Goal: Book appointment/travel/reservation

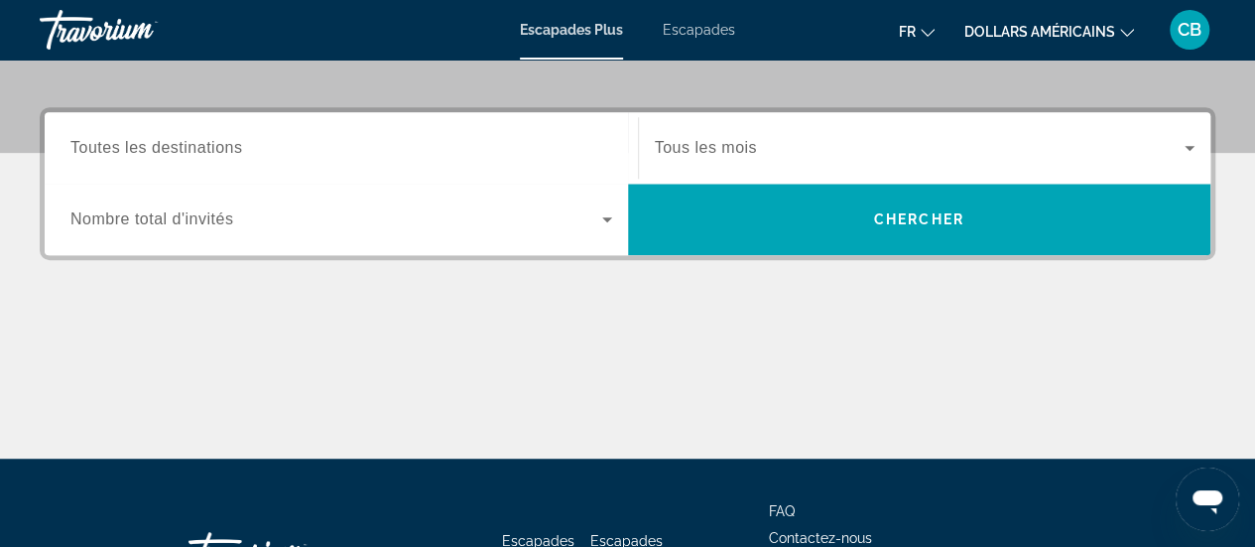
scroll to position [443, 0]
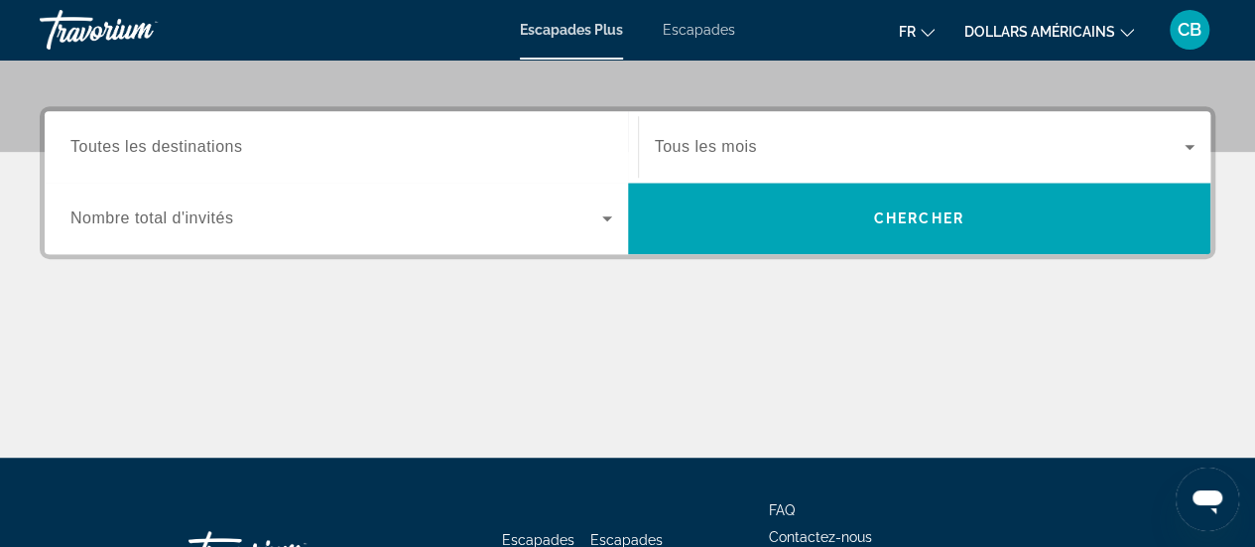
click at [611, 215] on icon "Widget de recherche" at bounding box center [607, 218] width 24 height 24
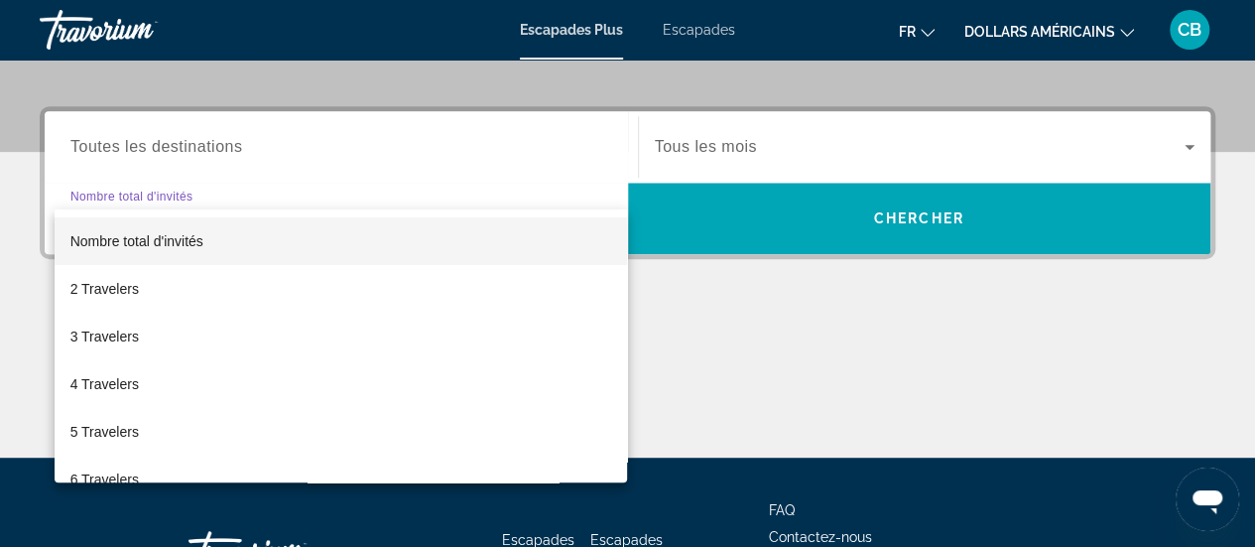
scroll to position [484, 0]
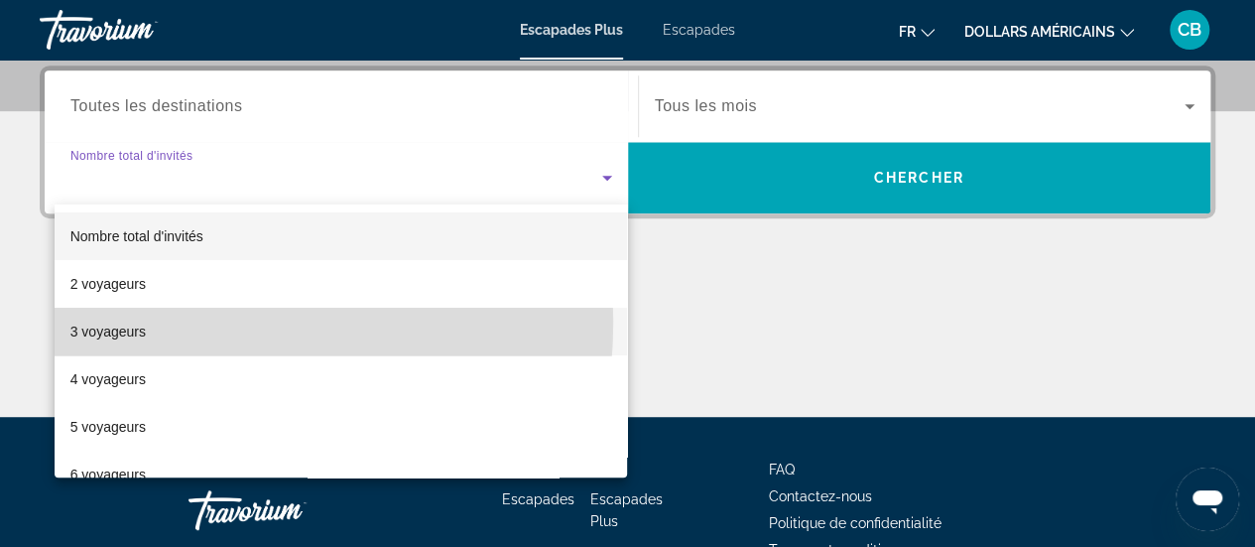
click at [151, 321] on mat-option "3 voyageurs" at bounding box center [341, 331] width 573 height 48
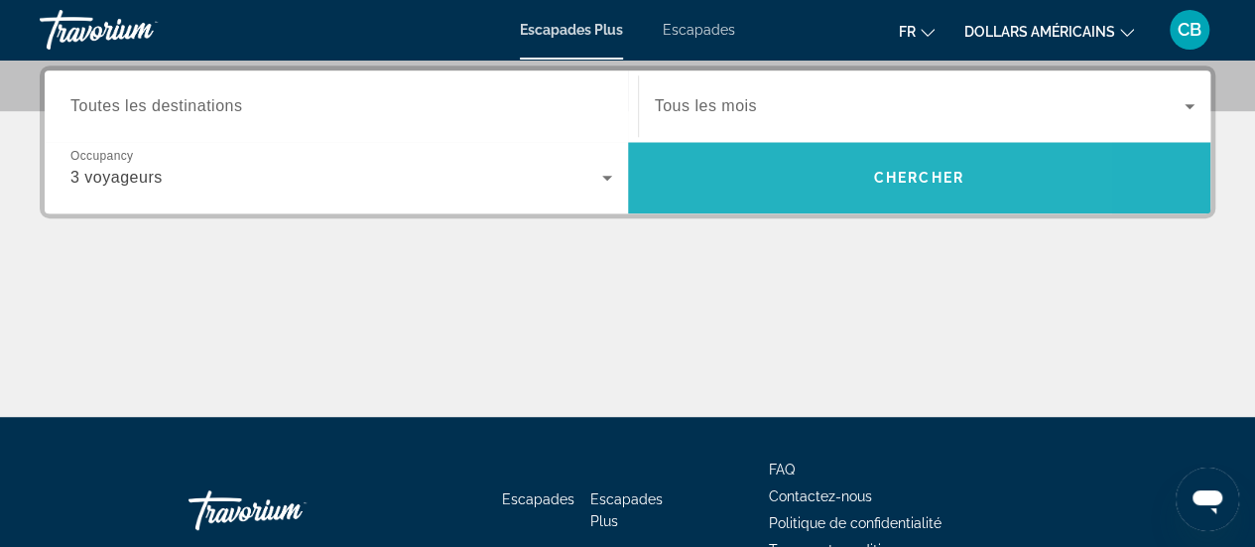
click at [784, 169] on span "Recherche" at bounding box center [919, 178] width 583 height 48
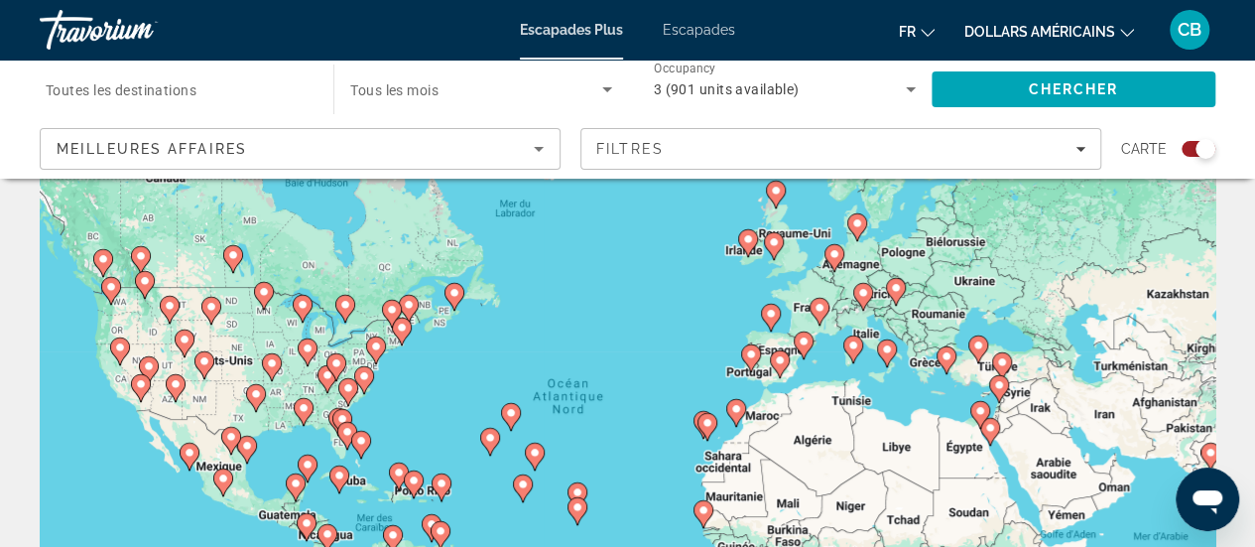
scroll to position [67, 0]
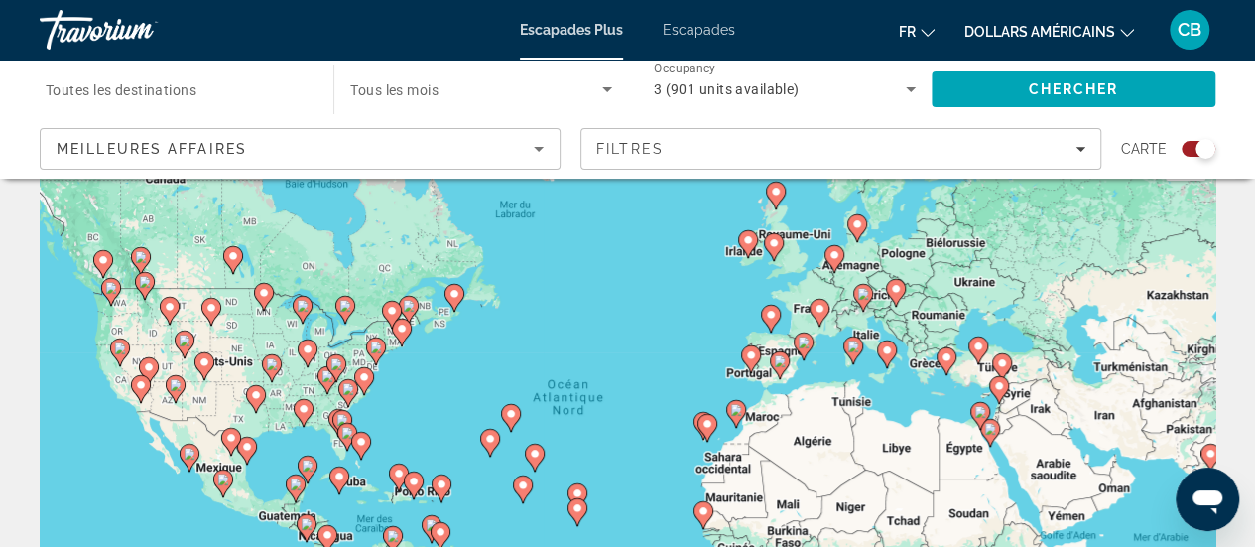
click at [801, 342] on image "Contenu principal" at bounding box center [803, 342] width 12 height 12
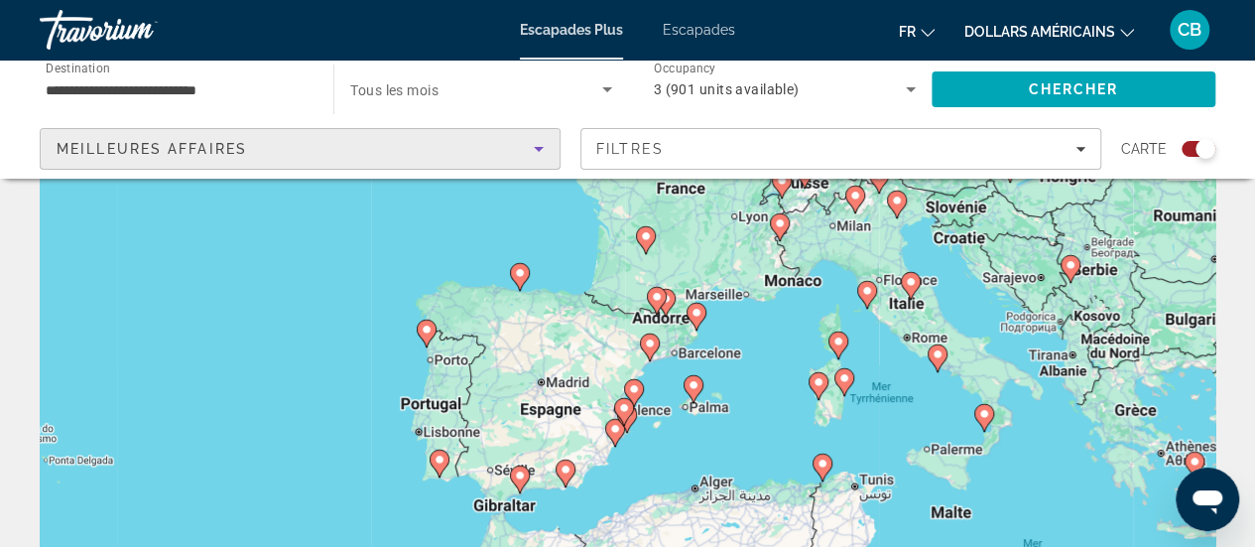
click at [543, 154] on icon "Sort by" at bounding box center [539, 149] width 24 height 24
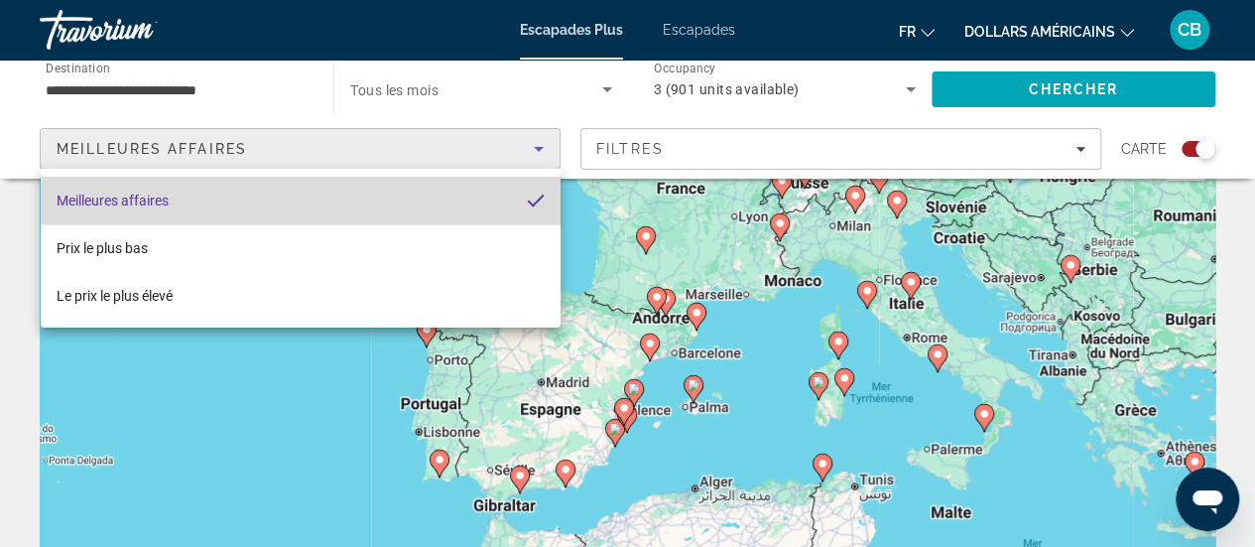
click at [453, 194] on mat-option "Meilleures affaires" at bounding box center [301, 201] width 520 height 48
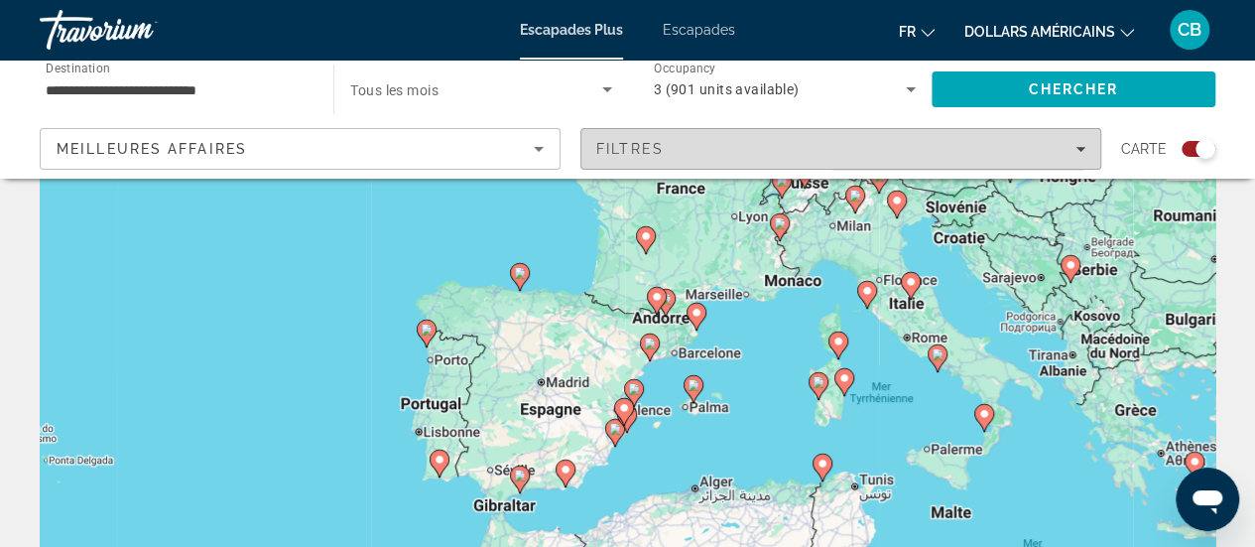
click at [883, 142] on div "Filtres" at bounding box center [840, 149] width 489 height 16
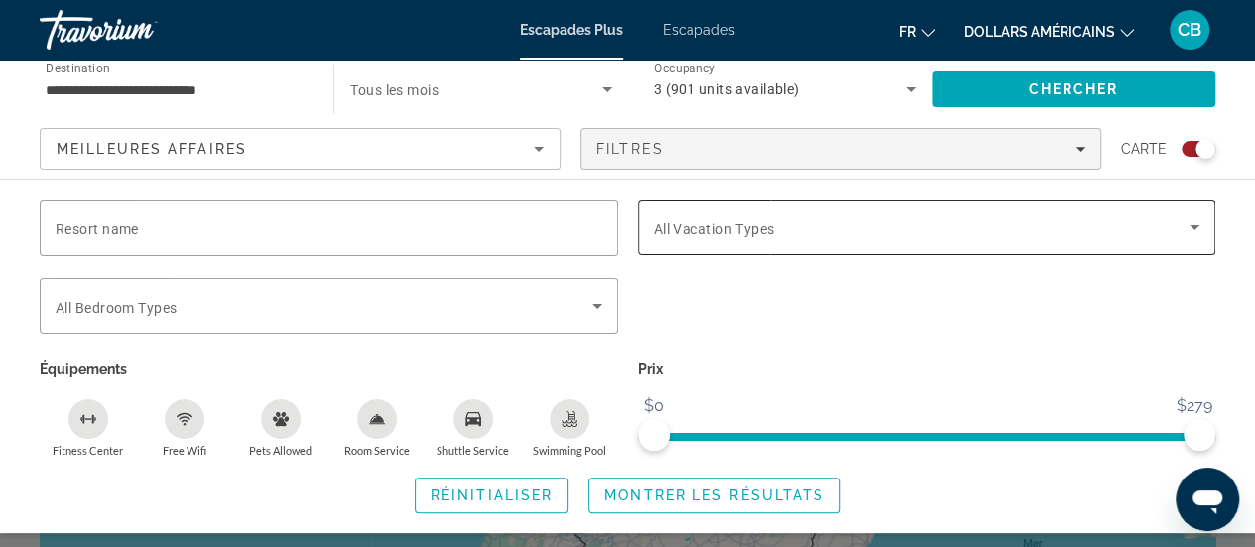
click at [1198, 229] on icon "Search widget" at bounding box center [1194, 227] width 24 height 24
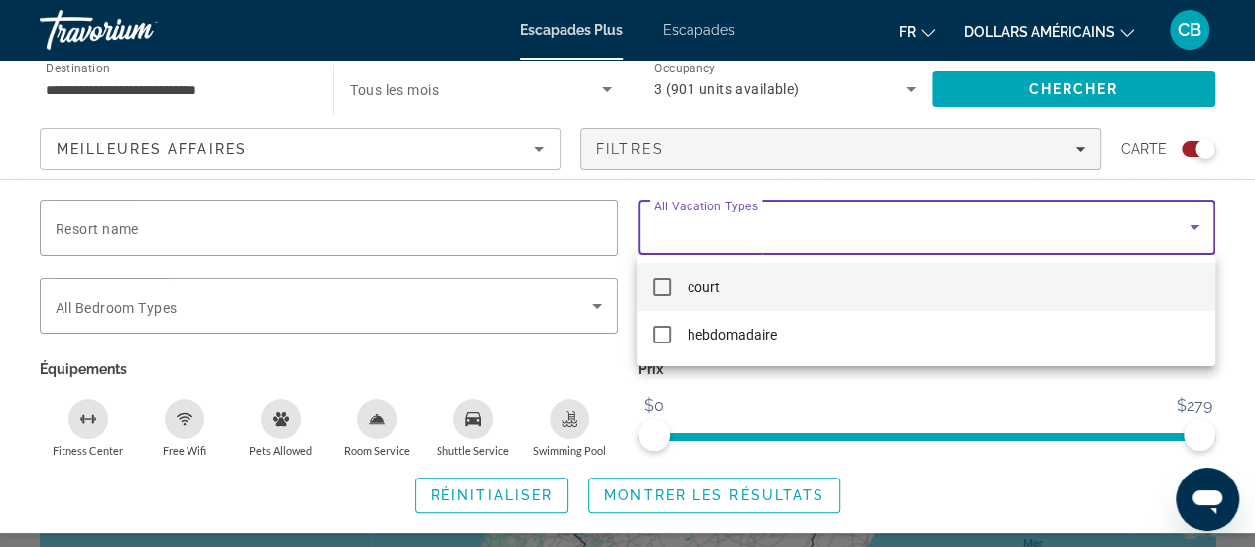
click at [916, 35] on div at bounding box center [627, 273] width 1255 height 547
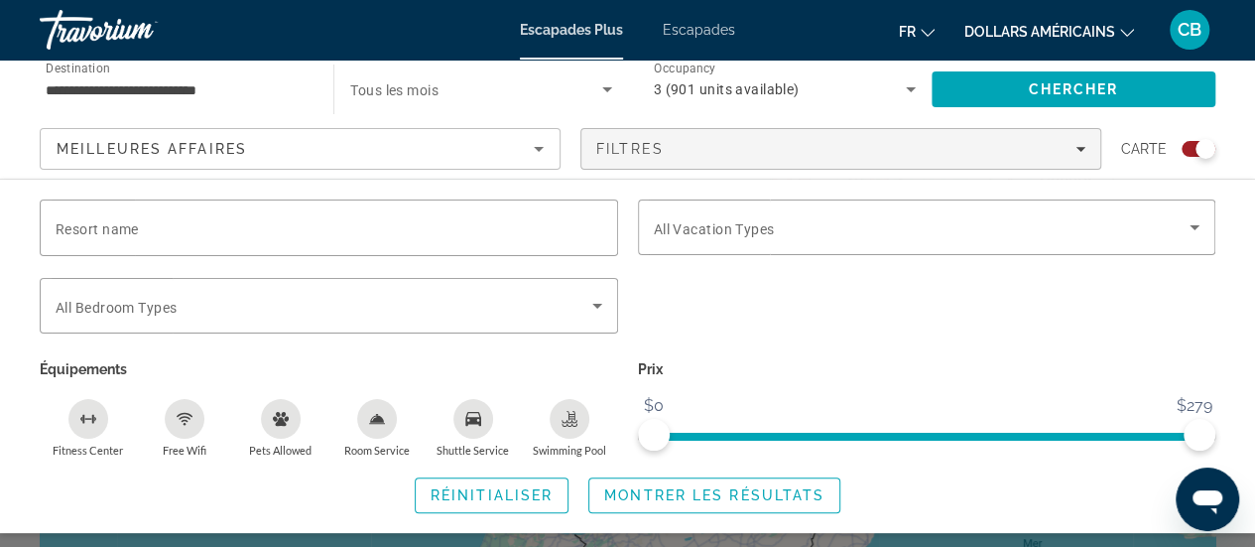
click at [915, 34] on button "fr English Español Français Italiano Português русский" at bounding box center [917, 31] width 36 height 29
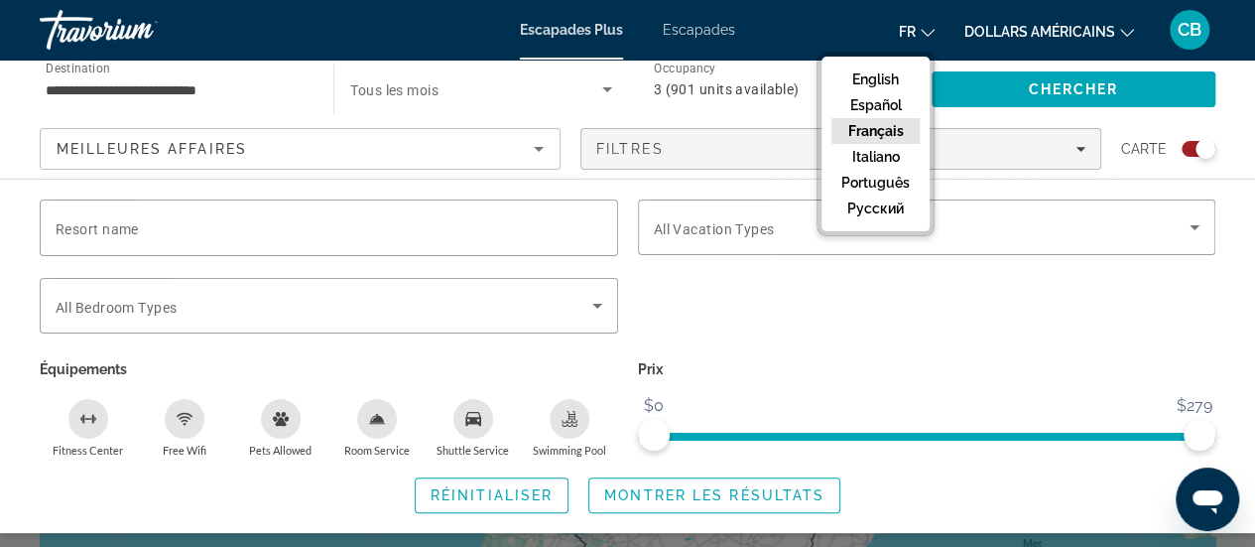
click at [882, 130] on button "Français" at bounding box center [875, 131] width 88 height 26
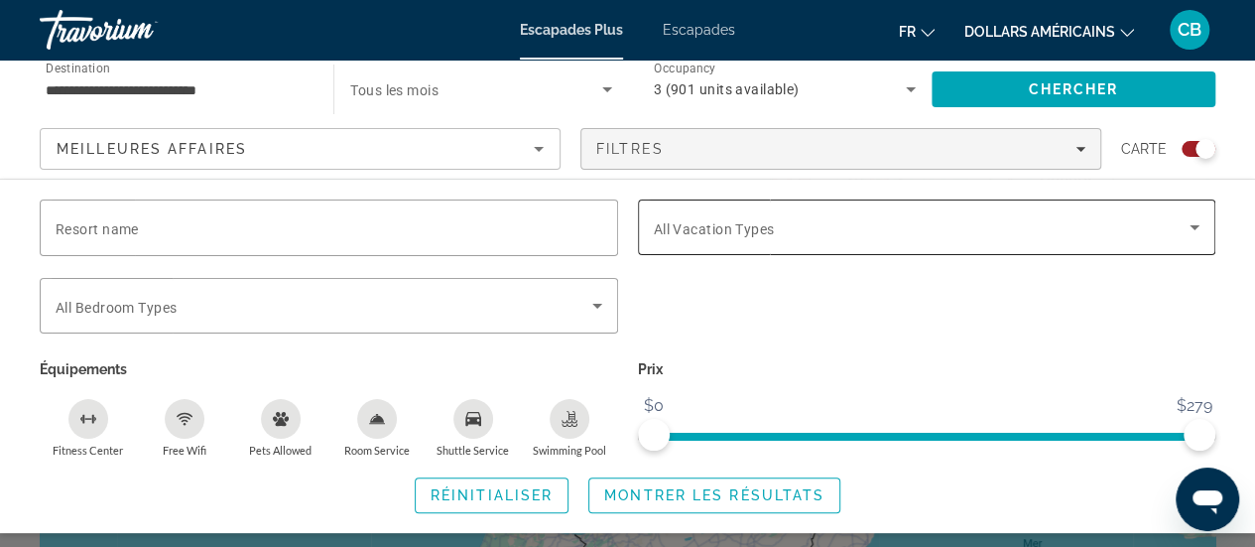
click at [1193, 225] on icon "Search widget" at bounding box center [1194, 227] width 10 height 5
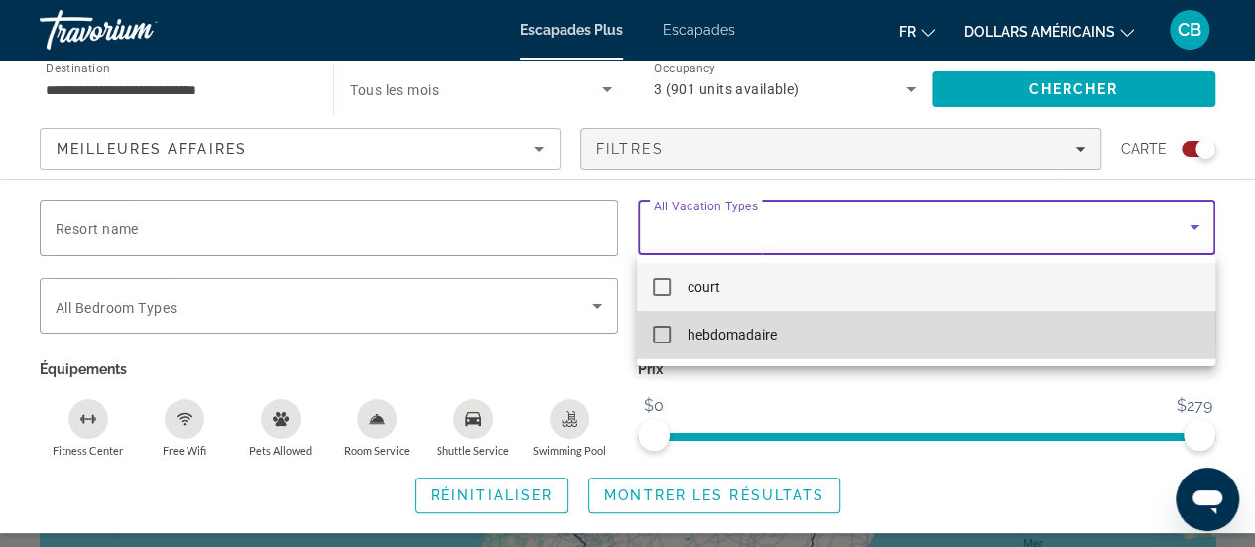
click at [752, 328] on font "hebdomadaire" at bounding box center [730, 334] width 89 height 16
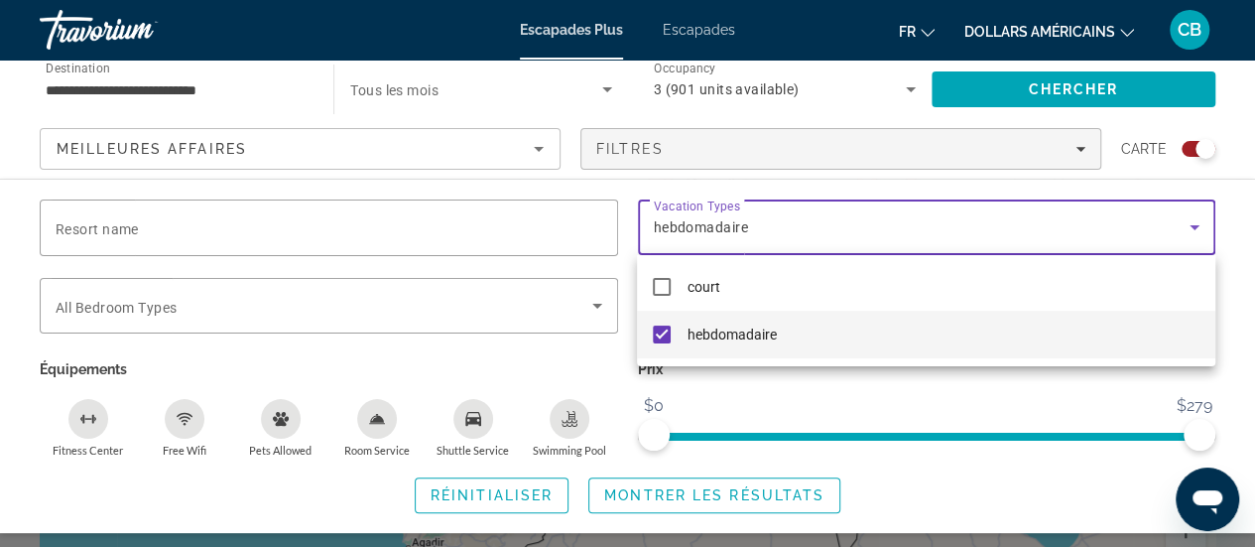
scroll to position [204, 0]
click at [1125, 78] on div at bounding box center [627, 273] width 1255 height 547
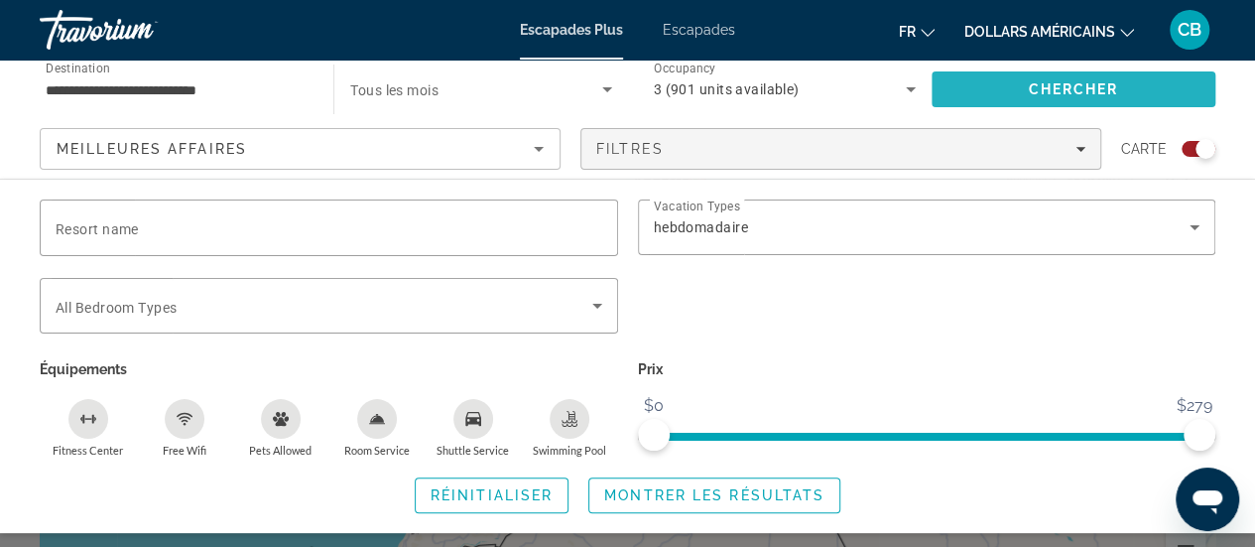
click at [1093, 88] on span "Chercher" at bounding box center [1073, 89] width 90 height 16
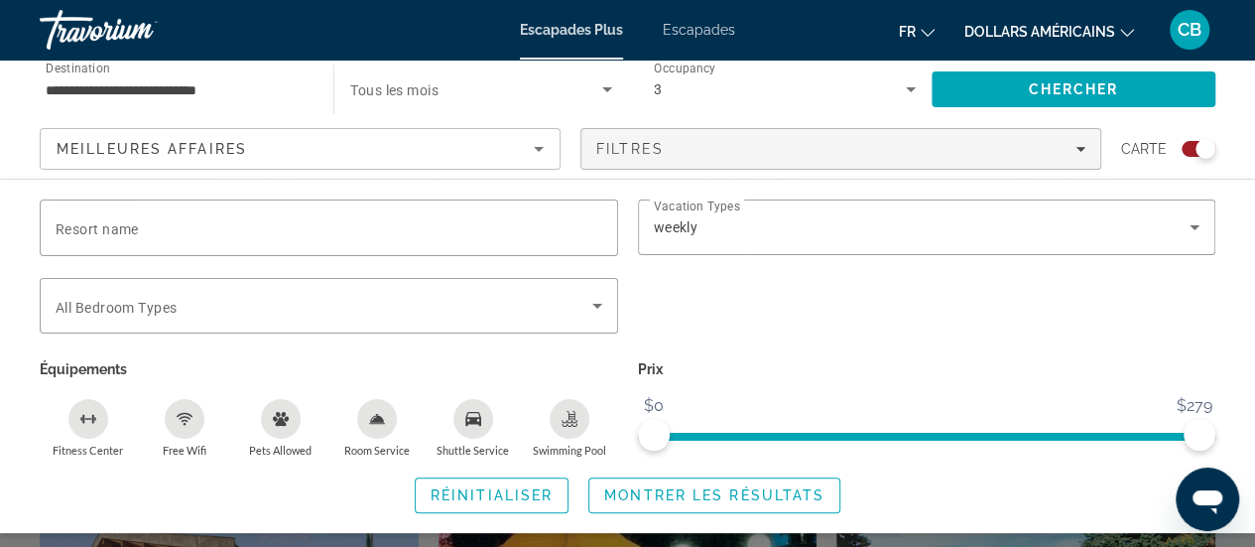
scroll to position [391, 0]
click at [663, 495] on span "Montrer les résultats" at bounding box center [714, 495] width 220 height 16
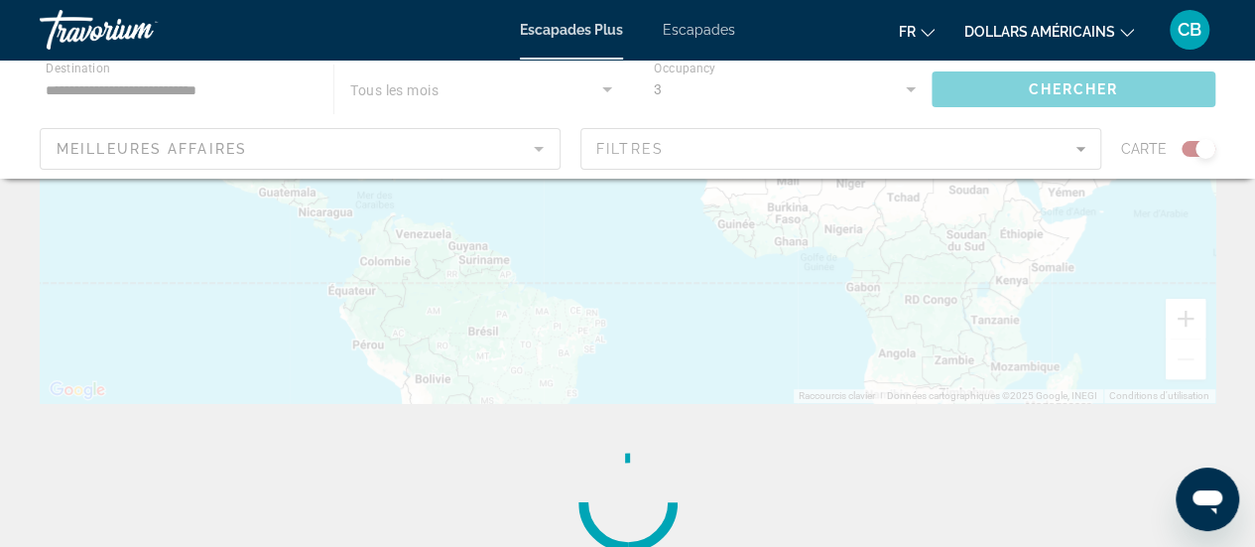
scroll to position [0, 0]
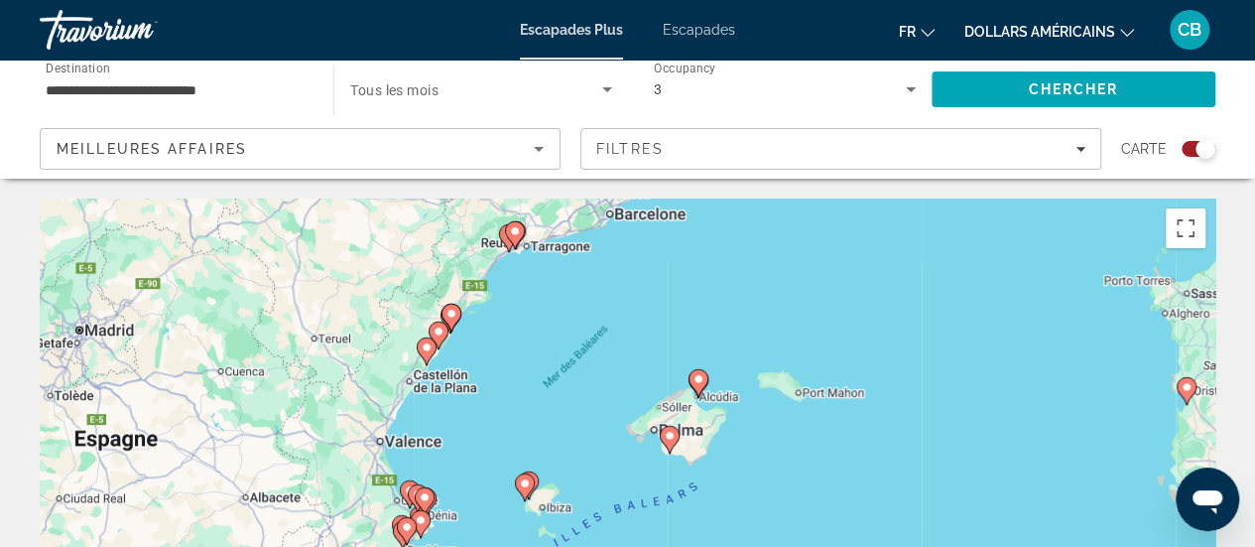
click at [671, 437] on div "Pour activer le glissement avec le clavier, appuyez sur Alt+Entrée. Une fois ce…" at bounding box center [627, 495] width 1175 height 595
type input "**********"
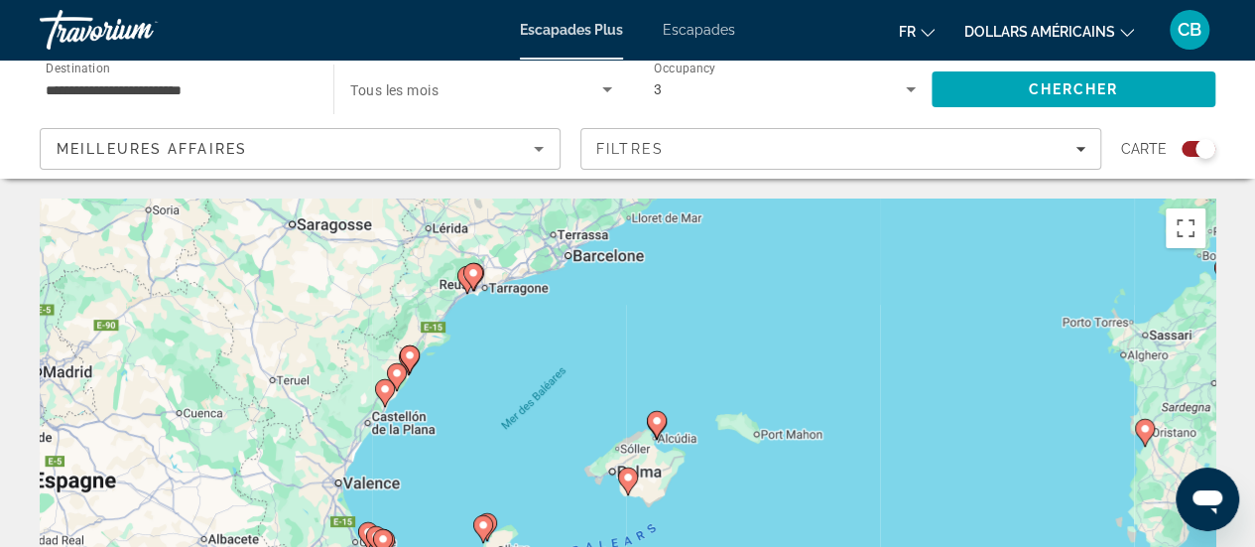
click at [631, 479] on image "Contenu principal" at bounding box center [628, 477] width 12 height 12
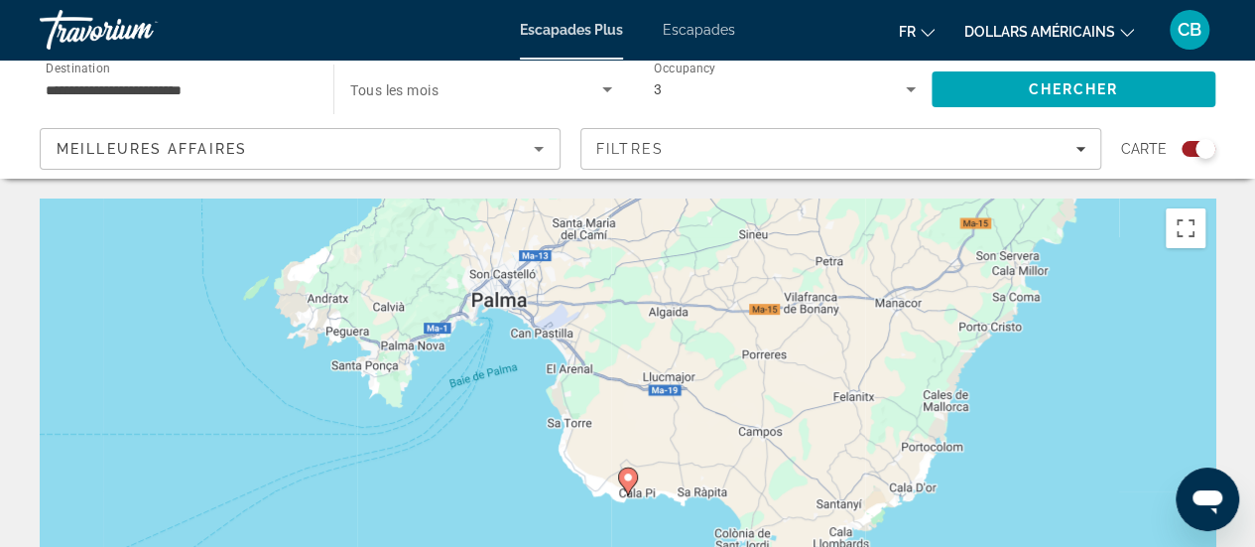
click at [625, 475] on image "Contenu principal" at bounding box center [628, 477] width 12 height 12
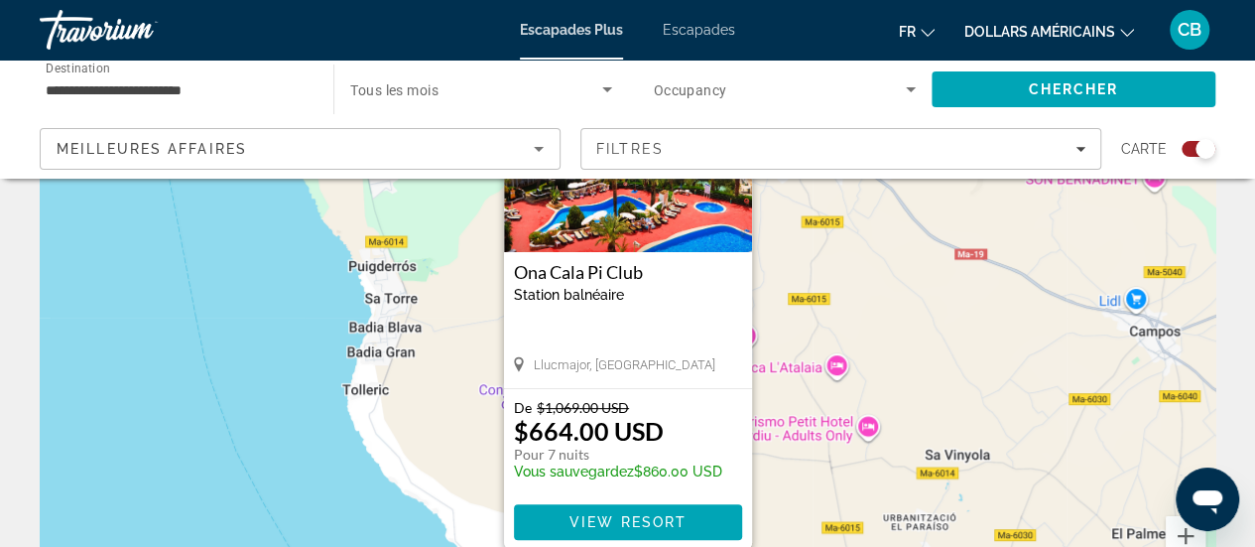
scroll to position [176, 0]
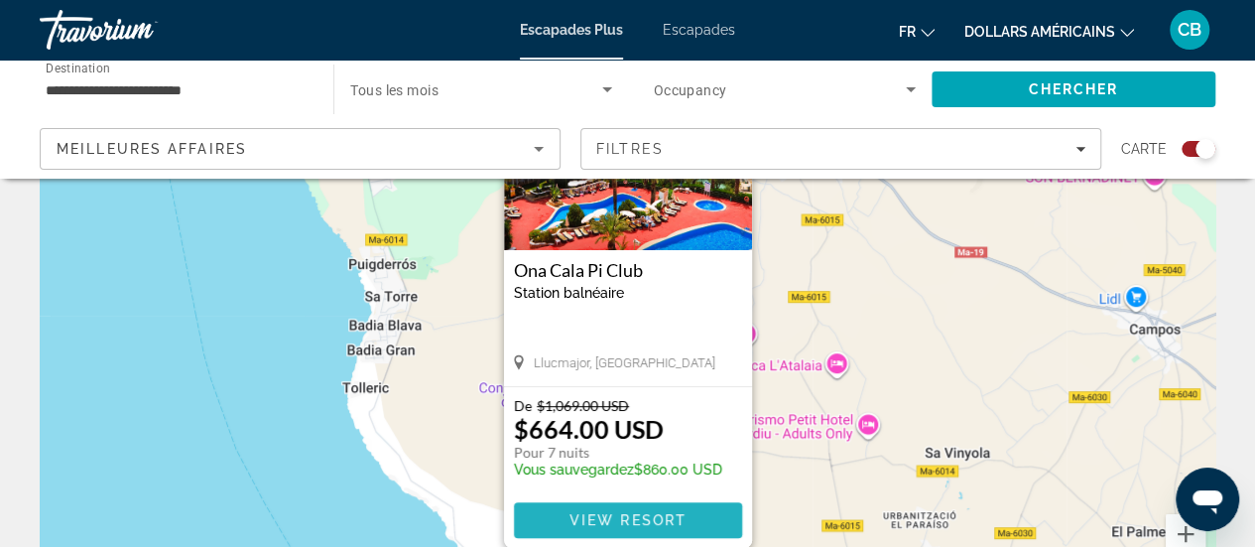
click at [637, 516] on span "View Resort" at bounding box center [626, 520] width 117 height 16
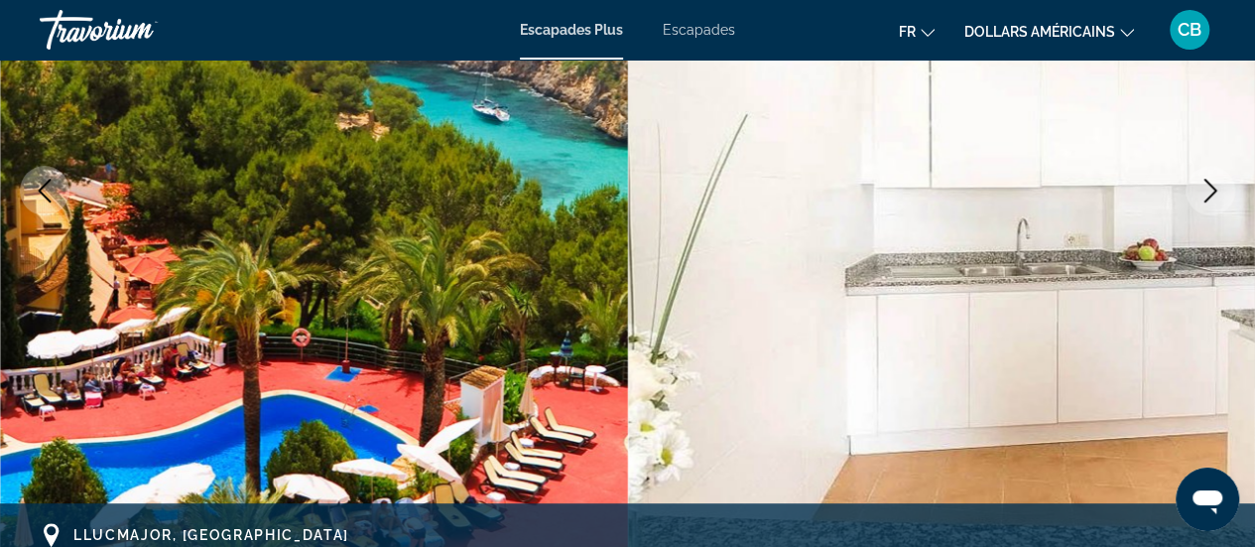
scroll to position [344, 0]
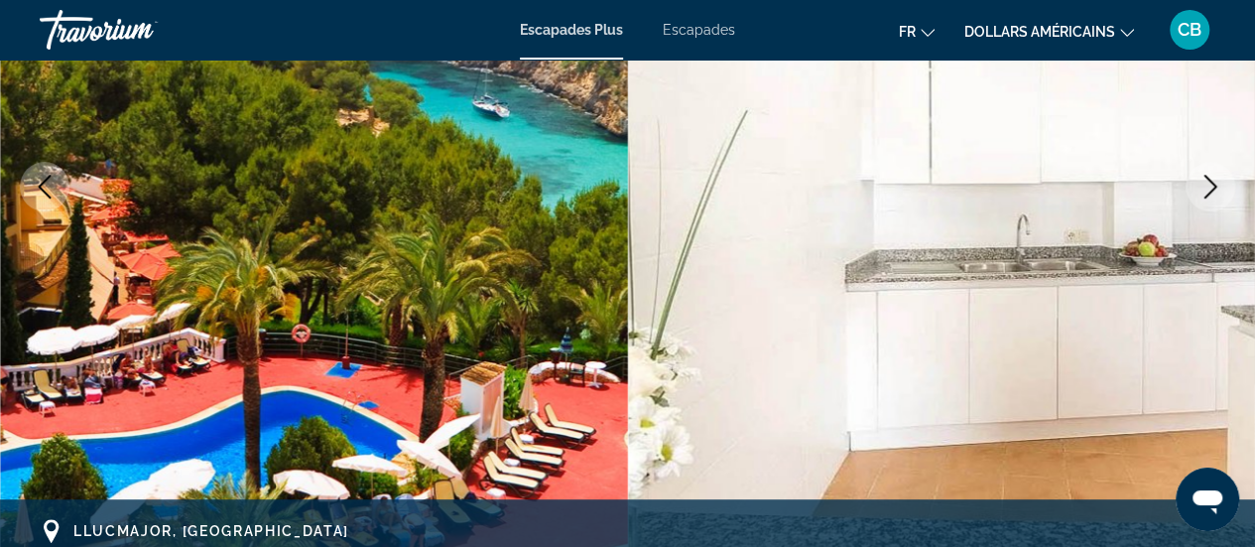
click at [1208, 183] on icon "Next image" at bounding box center [1210, 187] width 24 height 24
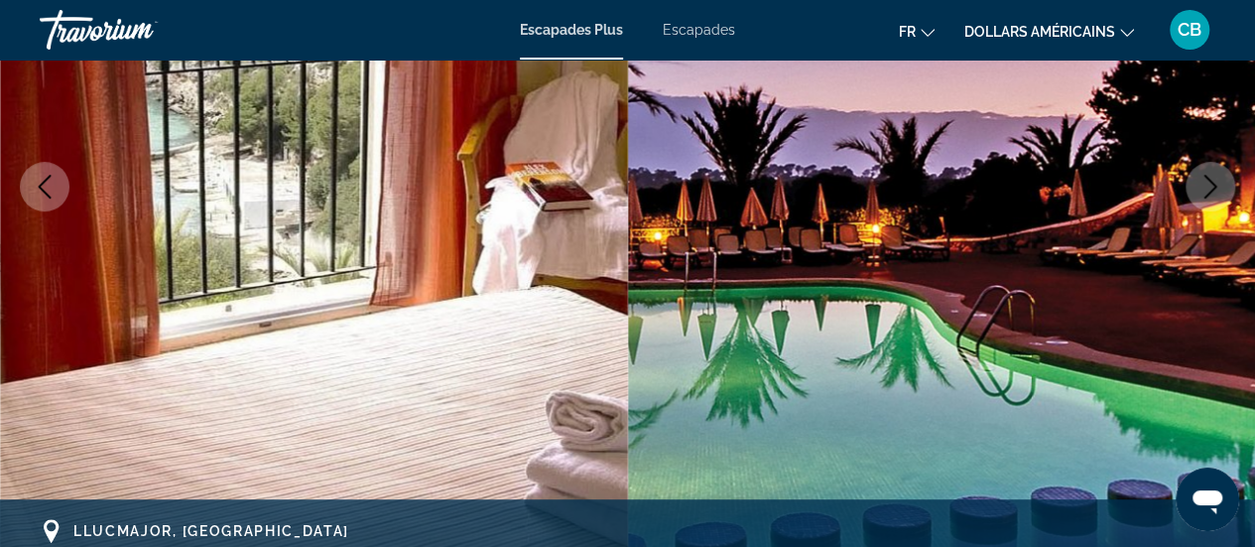
click at [1208, 183] on icon "Next image" at bounding box center [1210, 187] width 24 height 24
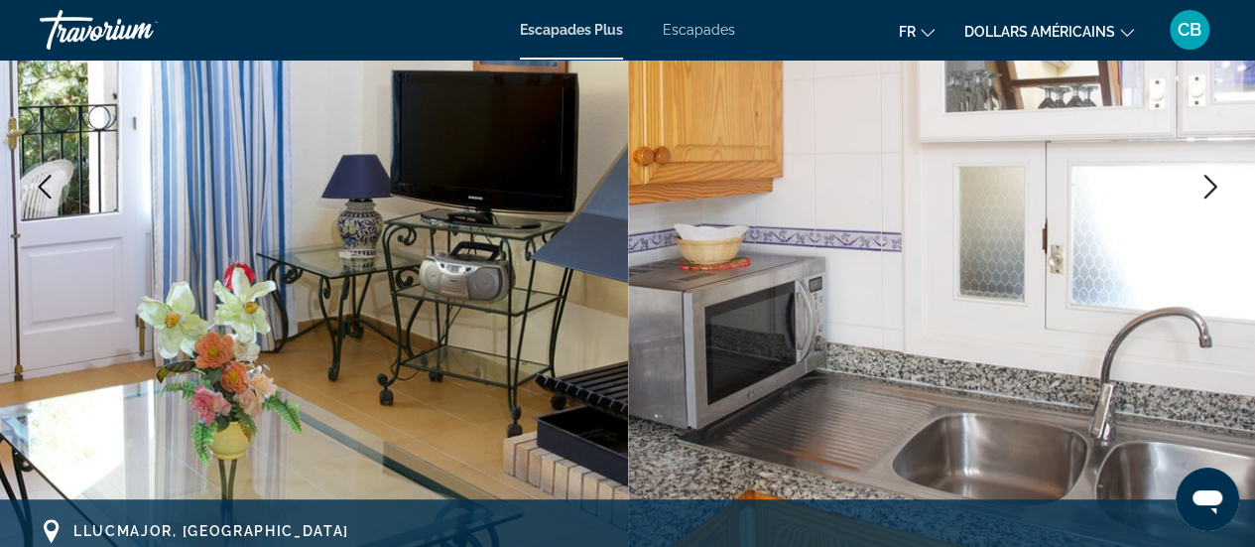
click at [1208, 183] on icon "Next image" at bounding box center [1210, 187] width 24 height 24
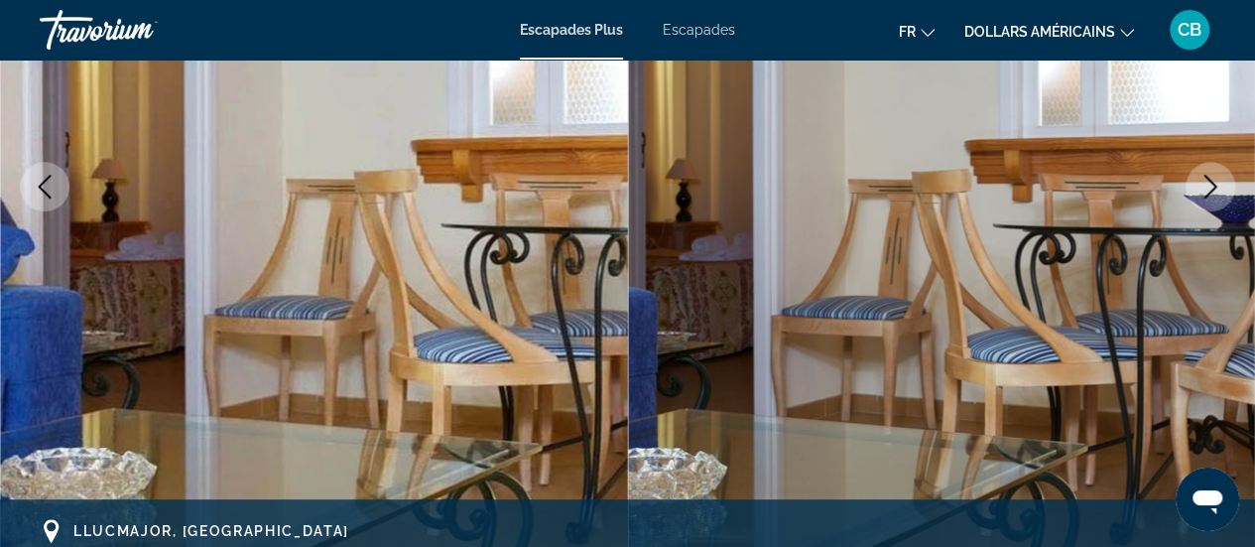
click at [1208, 183] on icon "Next image" at bounding box center [1210, 187] width 24 height 24
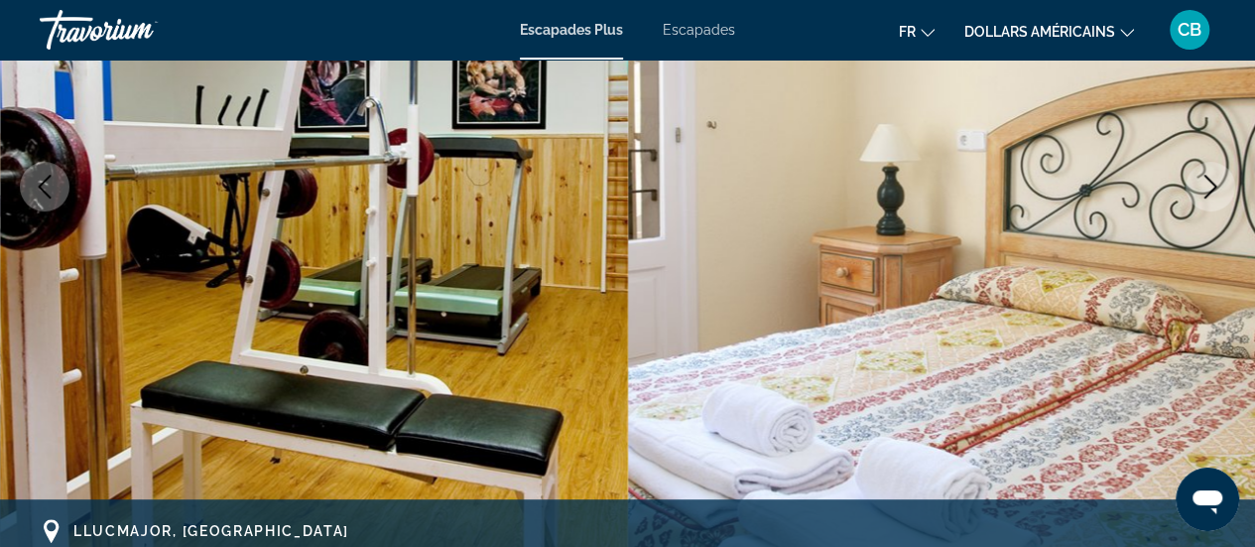
click at [1115, 27] on button "dollars américains USD ($) MXN (Mex$) CAD (Can$) GBP (£) EUR (€) AUD (A$) NZD (…" at bounding box center [1049, 31] width 170 height 29
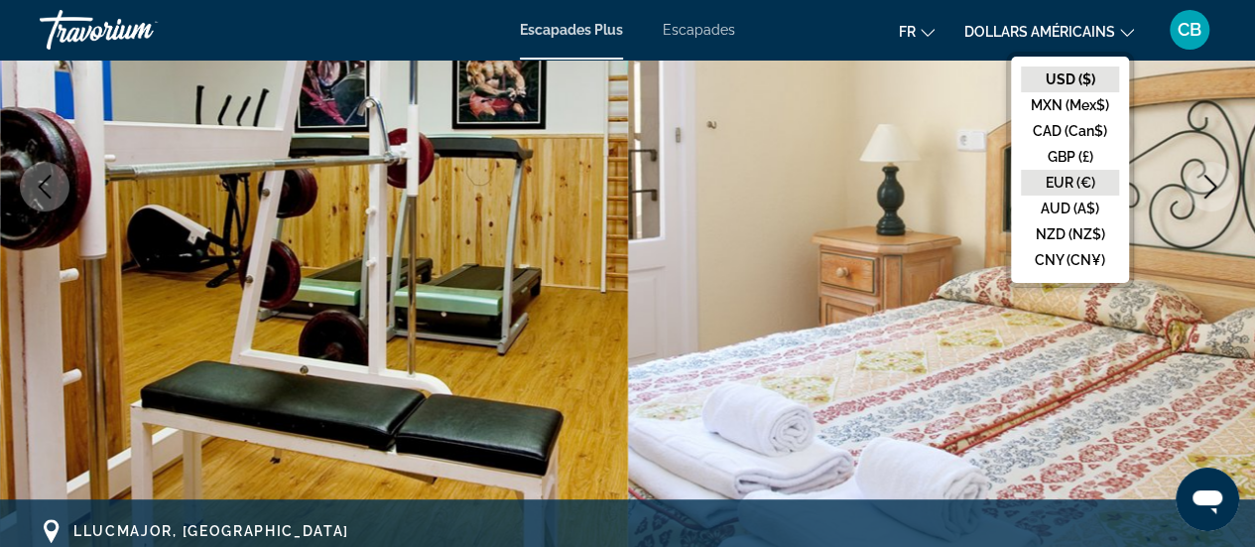
click at [1086, 178] on button "EUR (€)" at bounding box center [1070, 183] width 98 height 26
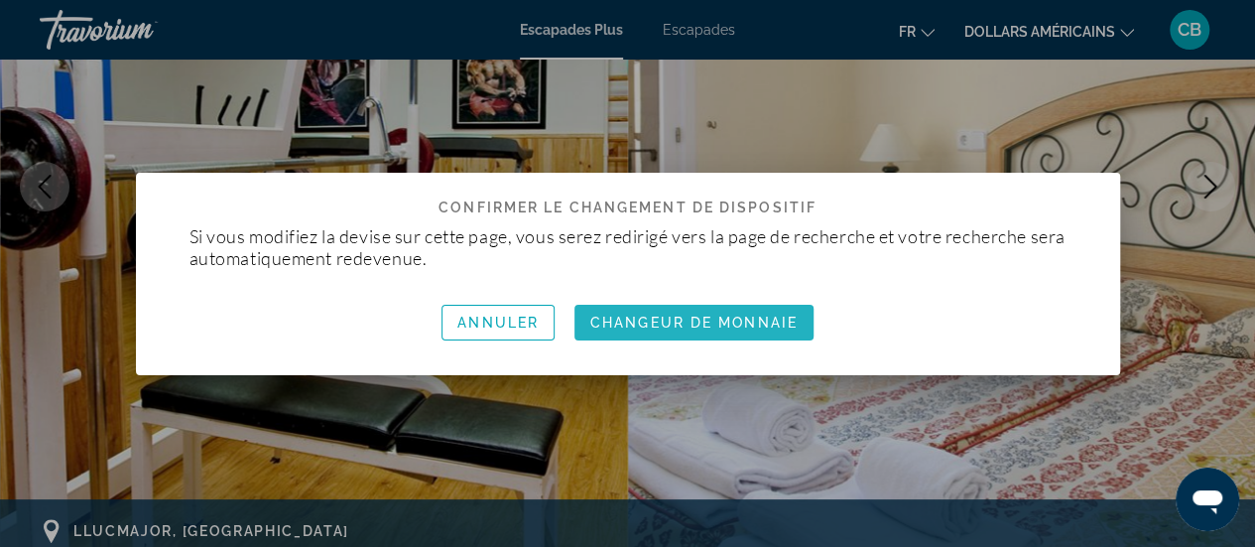
click at [726, 318] on font "Changeur de monnaie" at bounding box center [693, 322] width 207 height 16
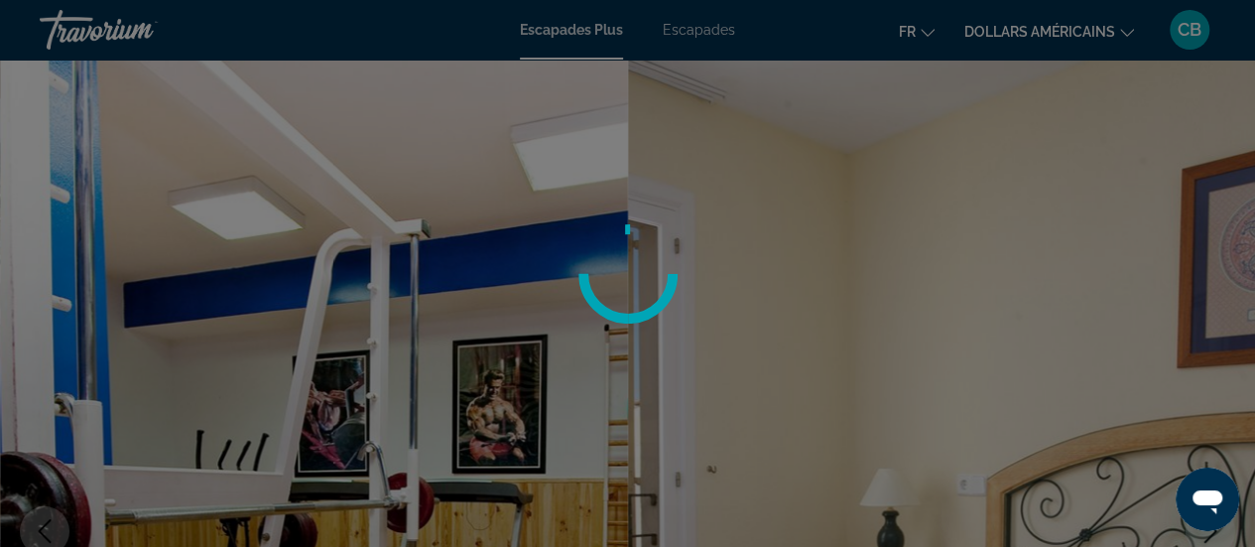
scroll to position [344, 0]
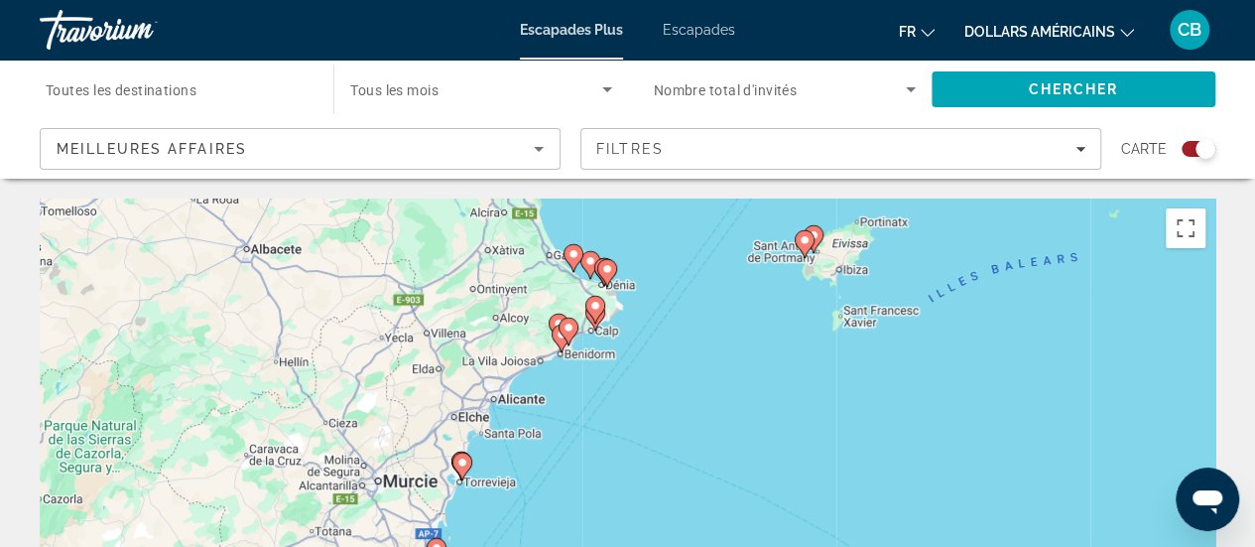
click at [570, 326] on image "Contenu principal" at bounding box center [568, 327] width 12 height 12
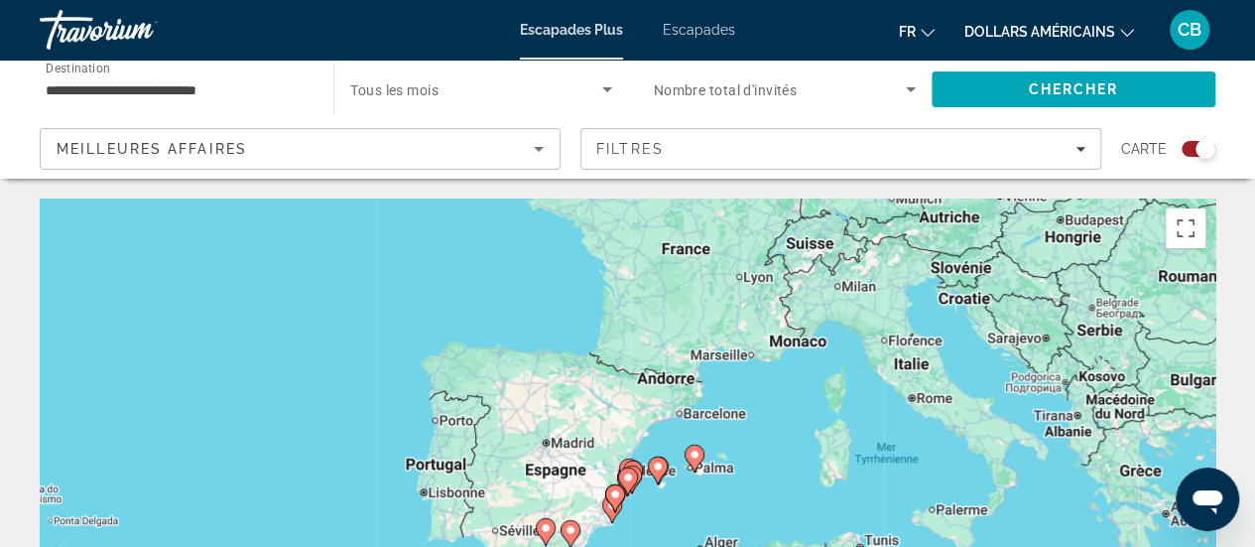
click at [627, 473] on image "Contenu principal" at bounding box center [628, 477] width 12 height 12
type input "**********"
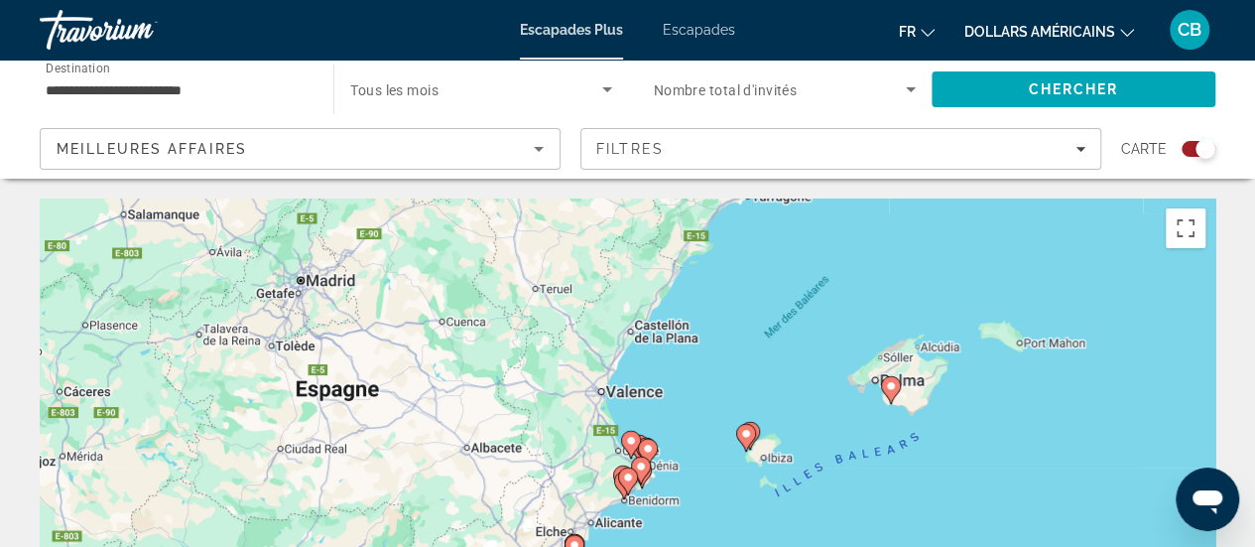
click at [627, 473] on image "Contenu principal" at bounding box center [628, 477] width 12 height 12
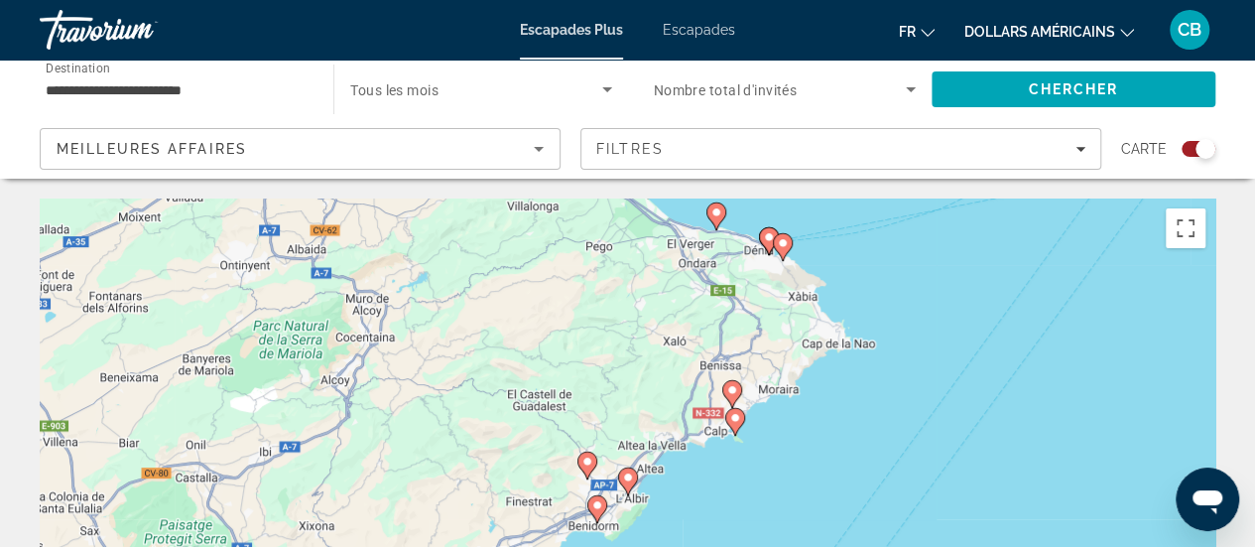
click at [627, 473] on image "Contenu principal" at bounding box center [628, 477] width 12 height 12
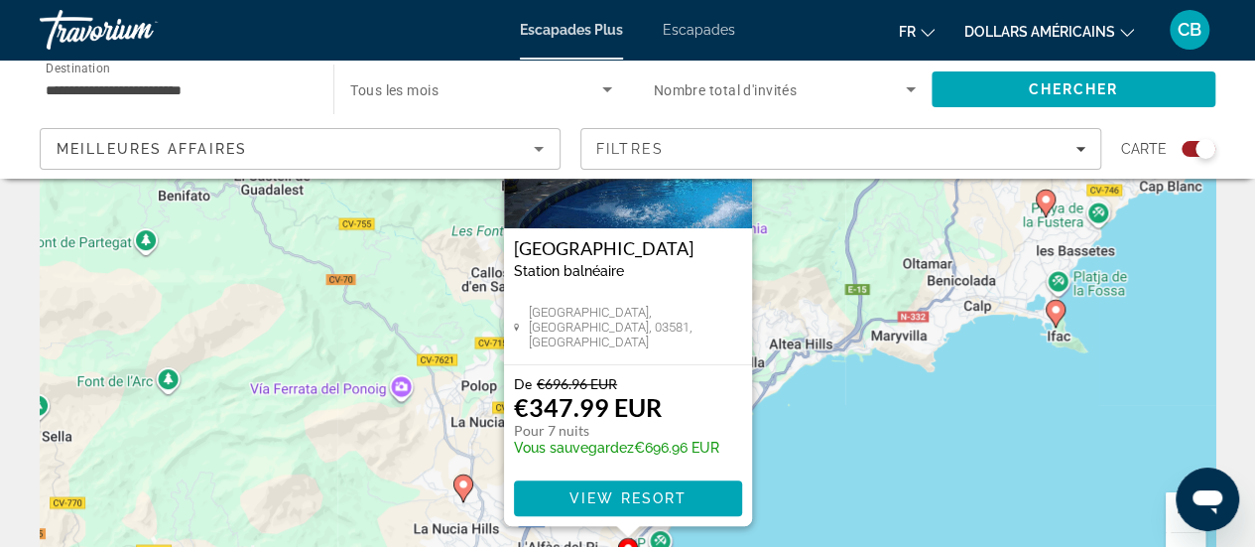
scroll to position [204, 0]
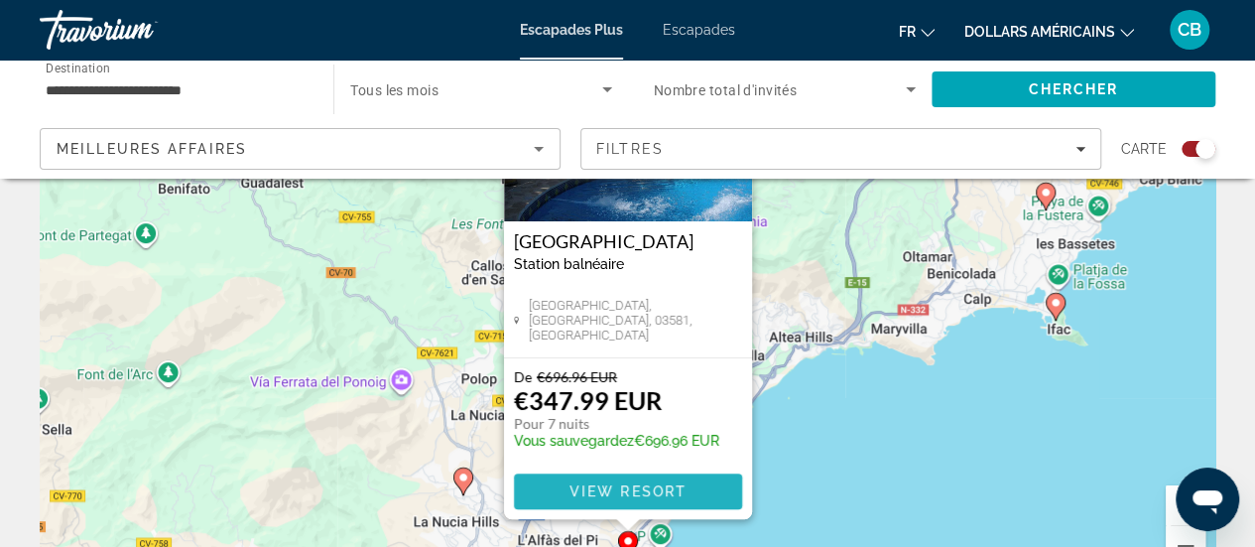
click at [619, 485] on span "View Resort" at bounding box center [626, 491] width 117 height 16
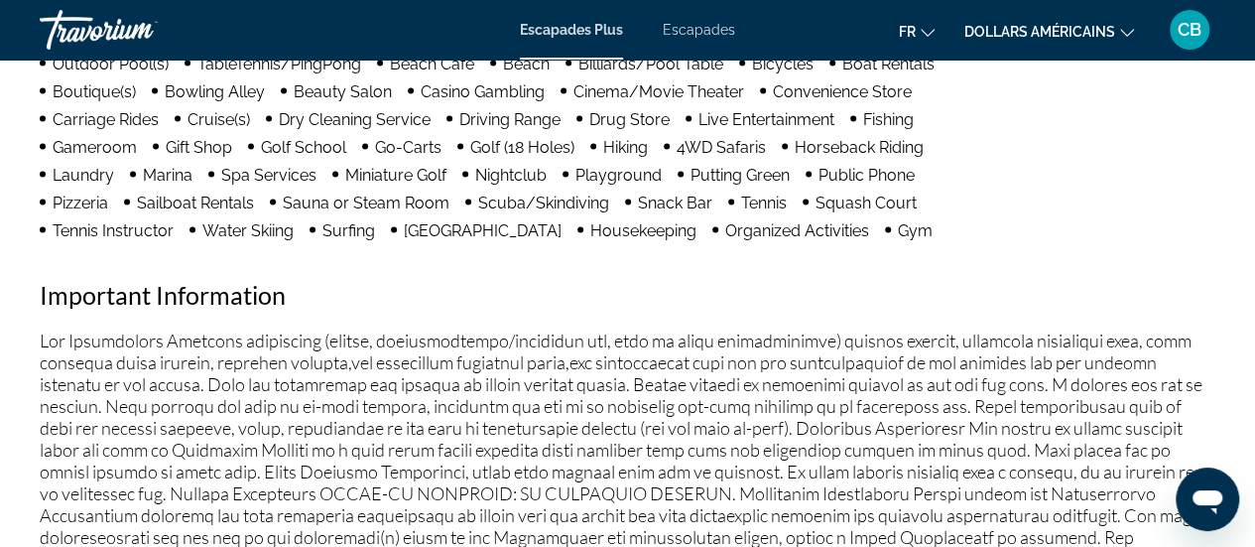
scroll to position [1861, 0]
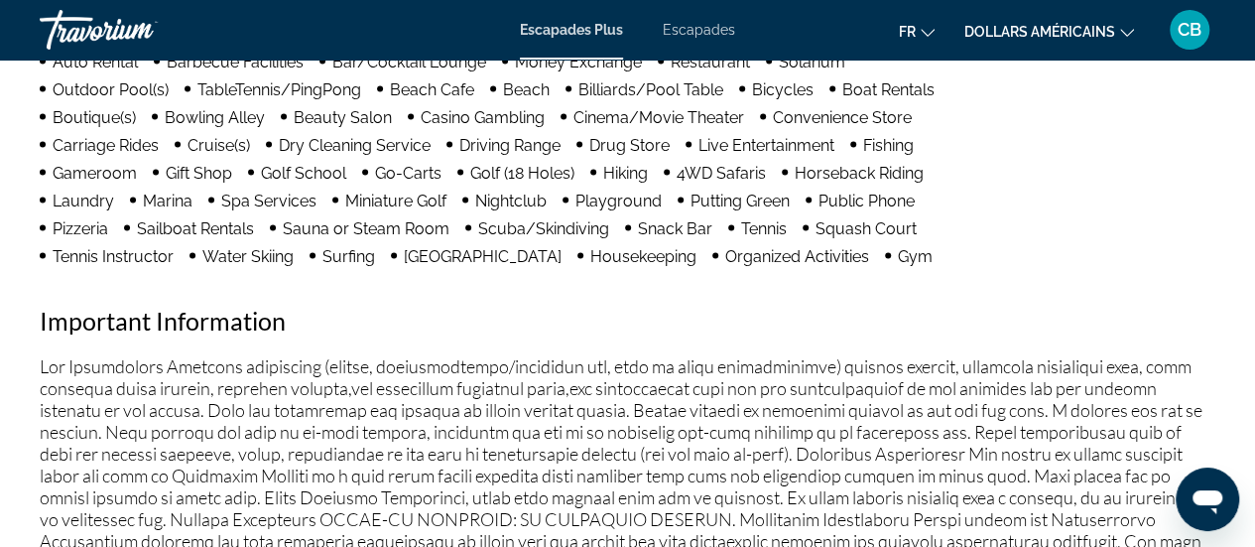
click at [909, 31] on font "fr" at bounding box center [907, 32] width 17 height 16
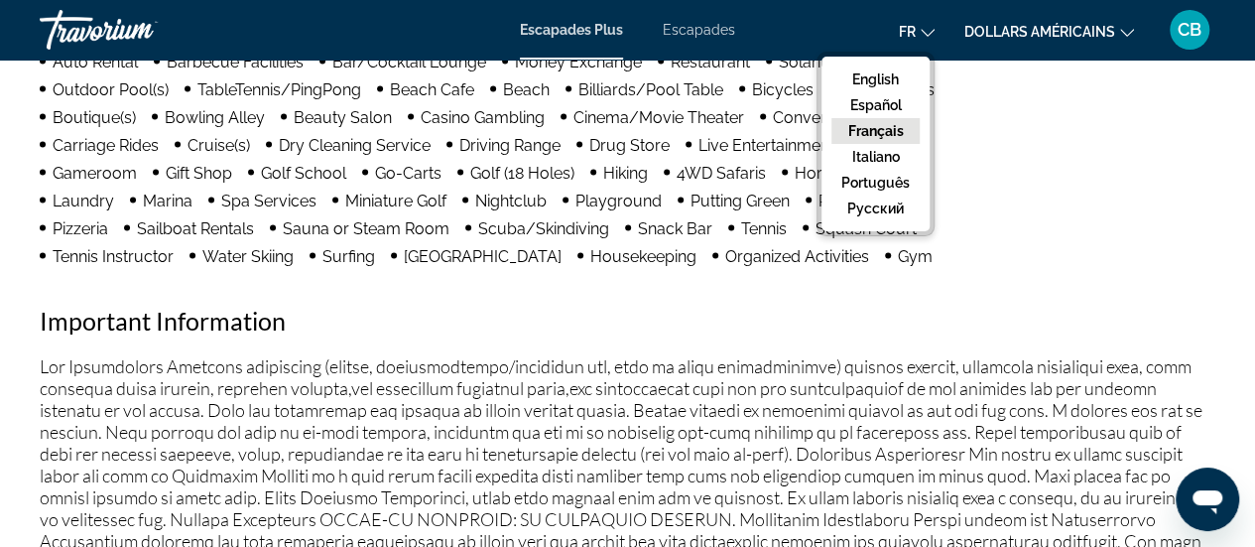
click at [884, 128] on button "Français" at bounding box center [875, 131] width 88 height 26
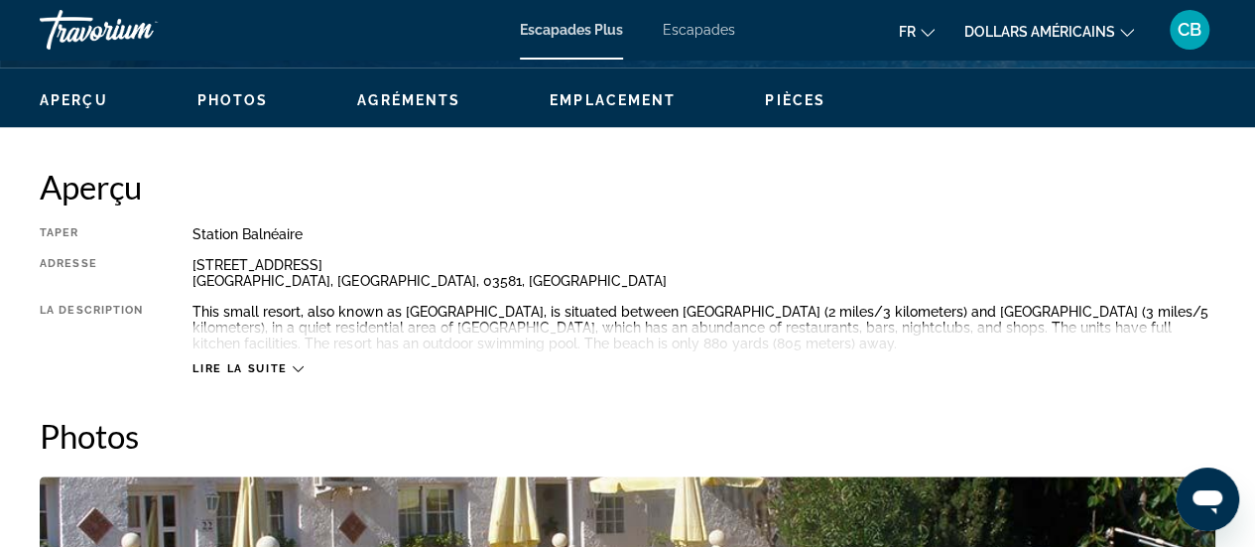
scroll to position [750, 0]
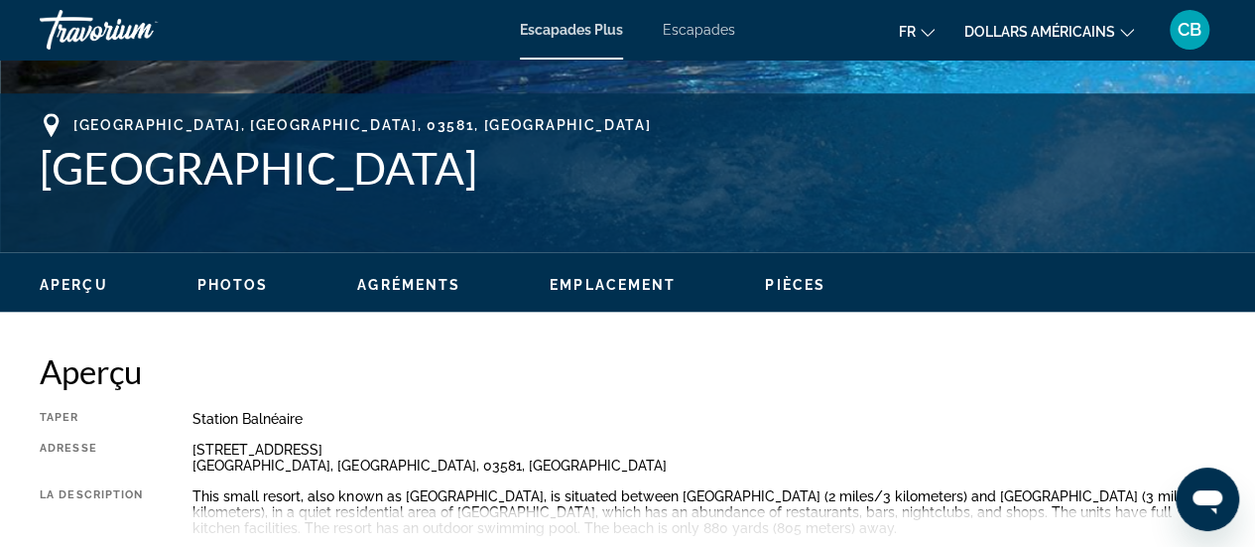
click at [247, 283] on span "Photos" at bounding box center [232, 285] width 71 height 16
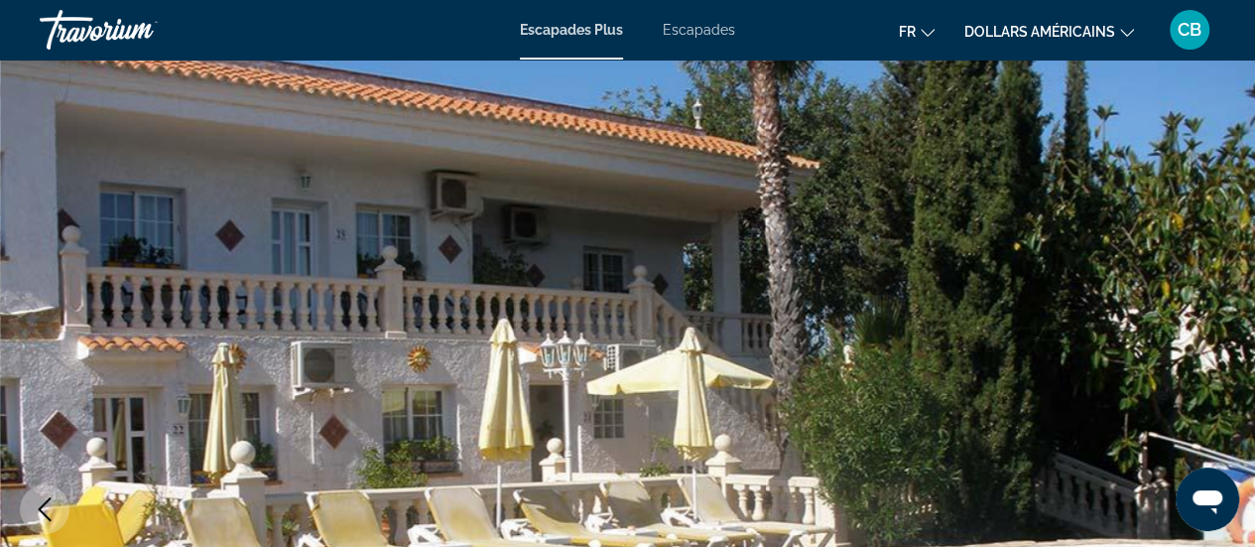
scroll to position [0, 0]
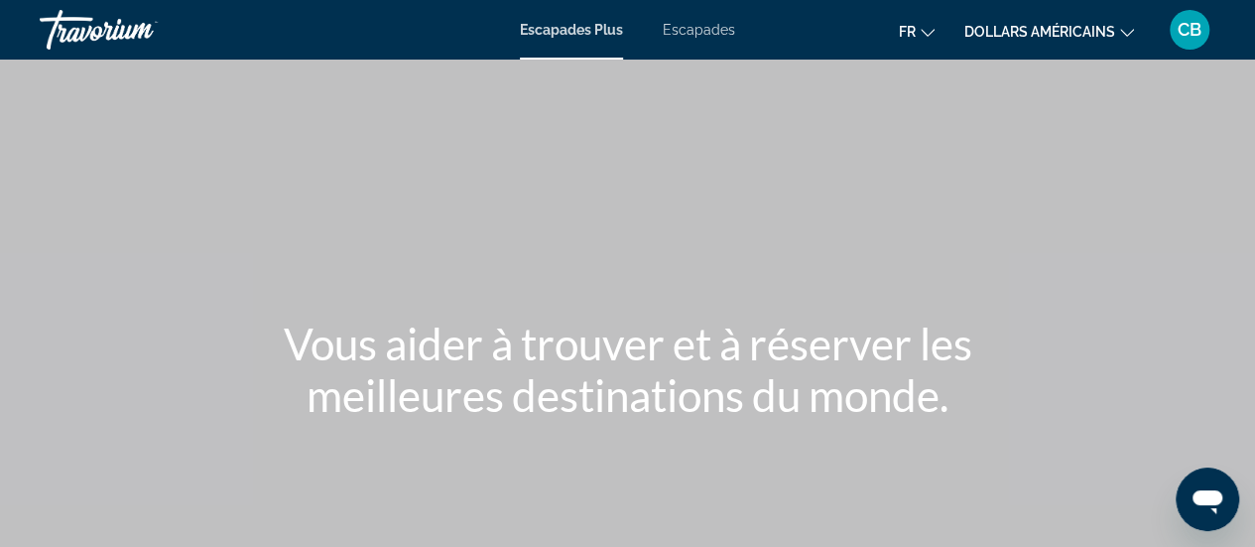
click at [718, 35] on font "Escapades" at bounding box center [699, 30] width 72 height 16
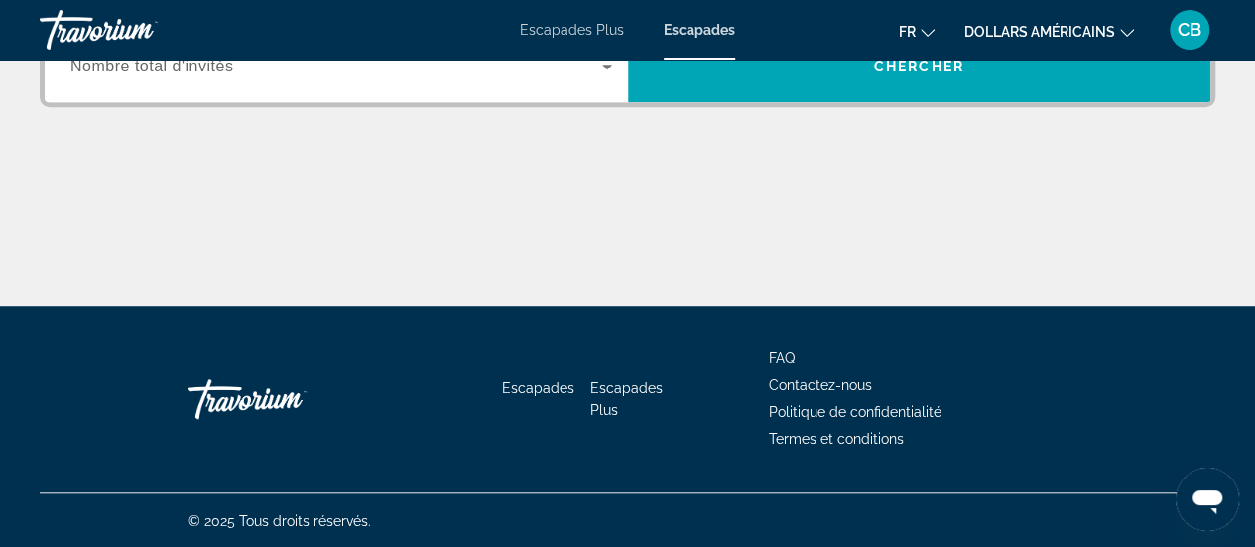
scroll to position [300, 0]
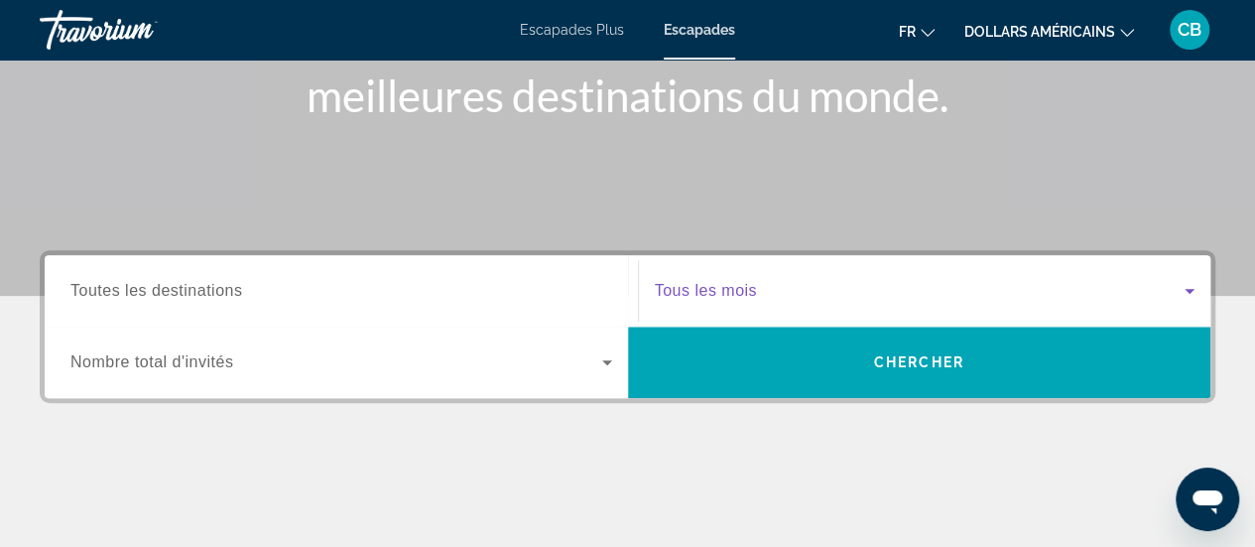
click at [1186, 281] on icon "Search widget" at bounding box center [1189, 291] width 24 height 24
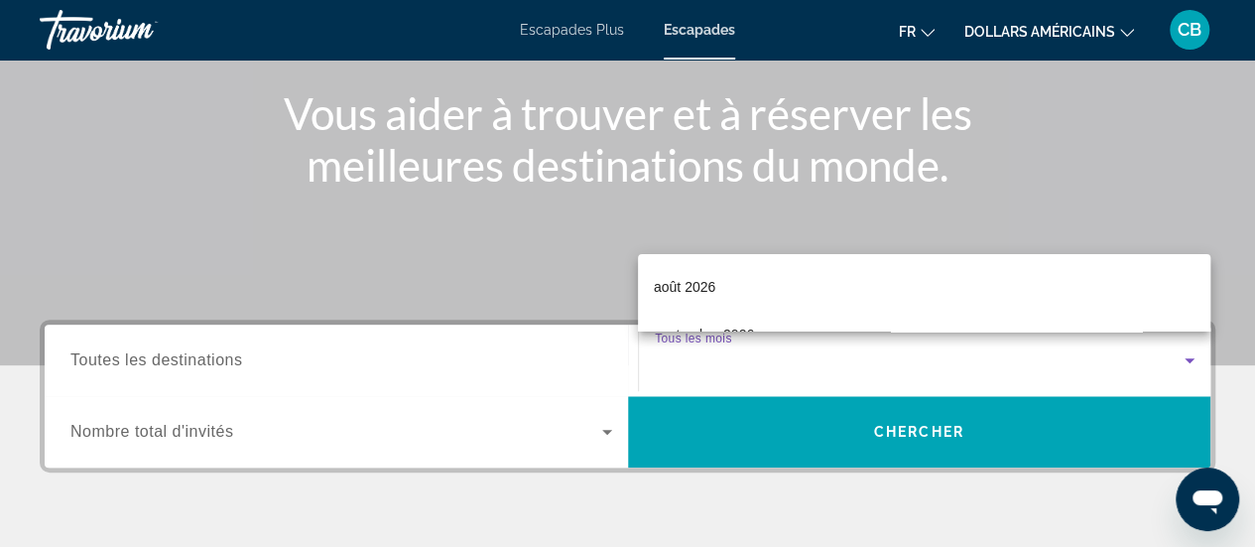
scroll to position [522, 0]
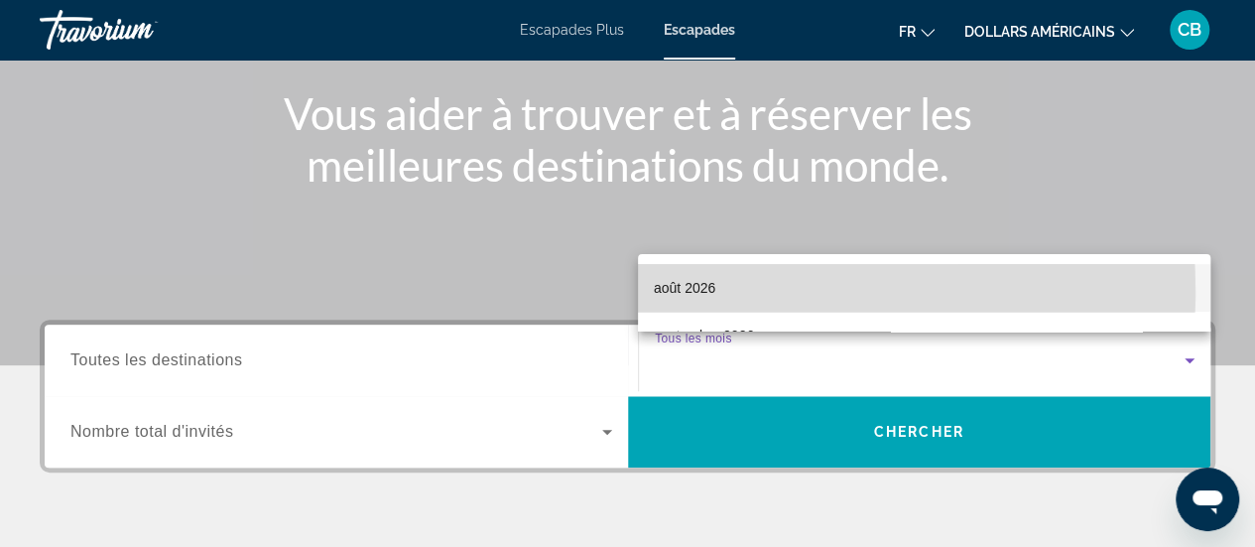
click at [698, 292] on font "août 2026" at bounding box center [684, 288] width 61 height 16
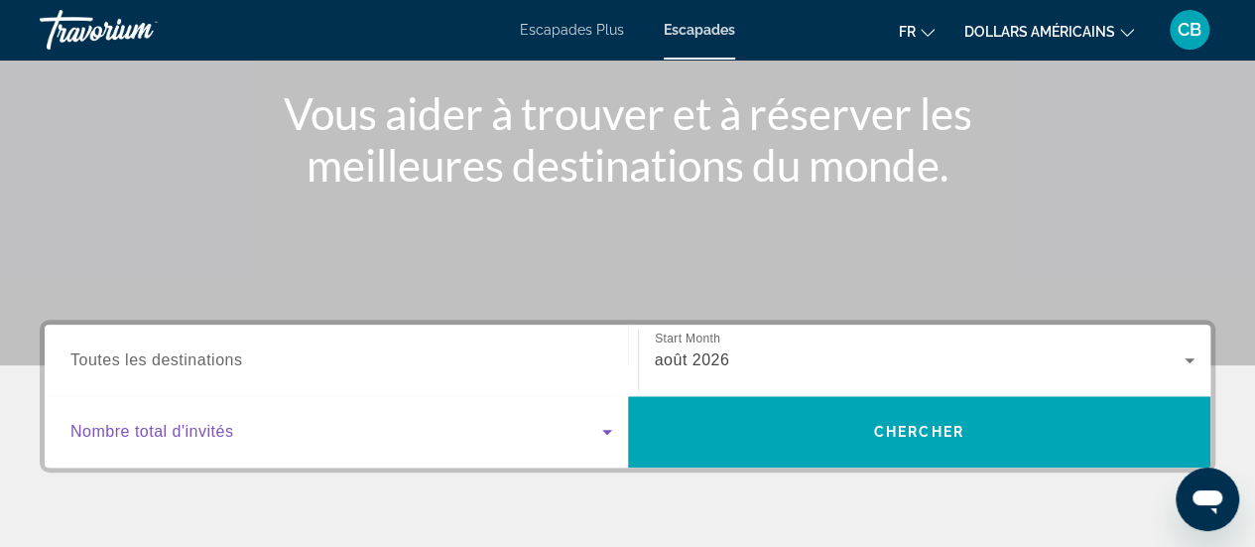
click at [610, 429] on icon "Search widget" at bounding box center [607, 432] width 24 height 24
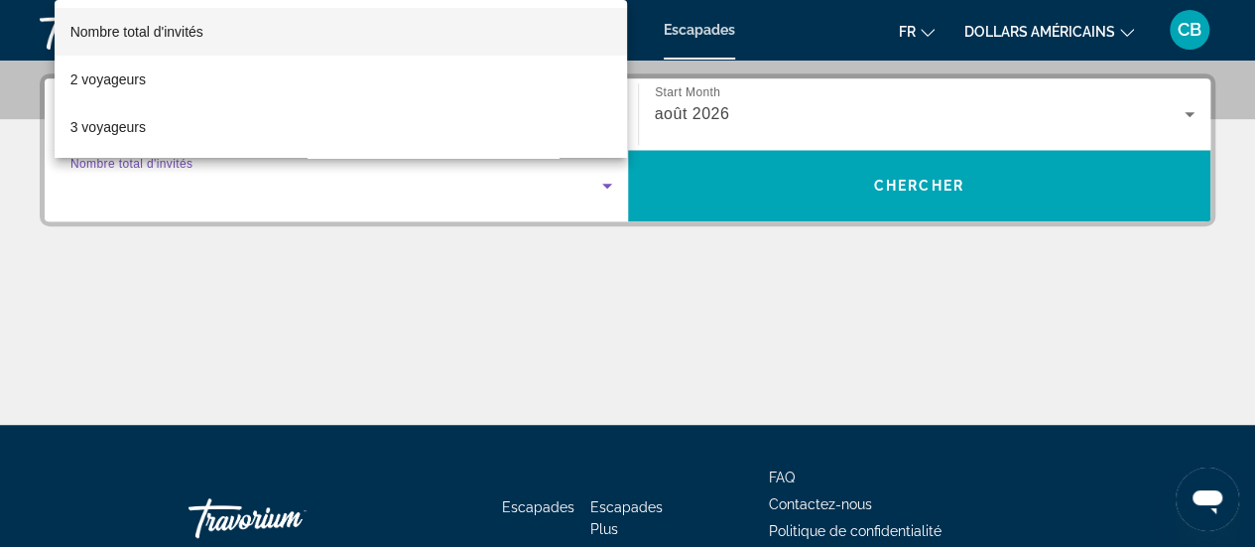
scroll to position [484, 0]
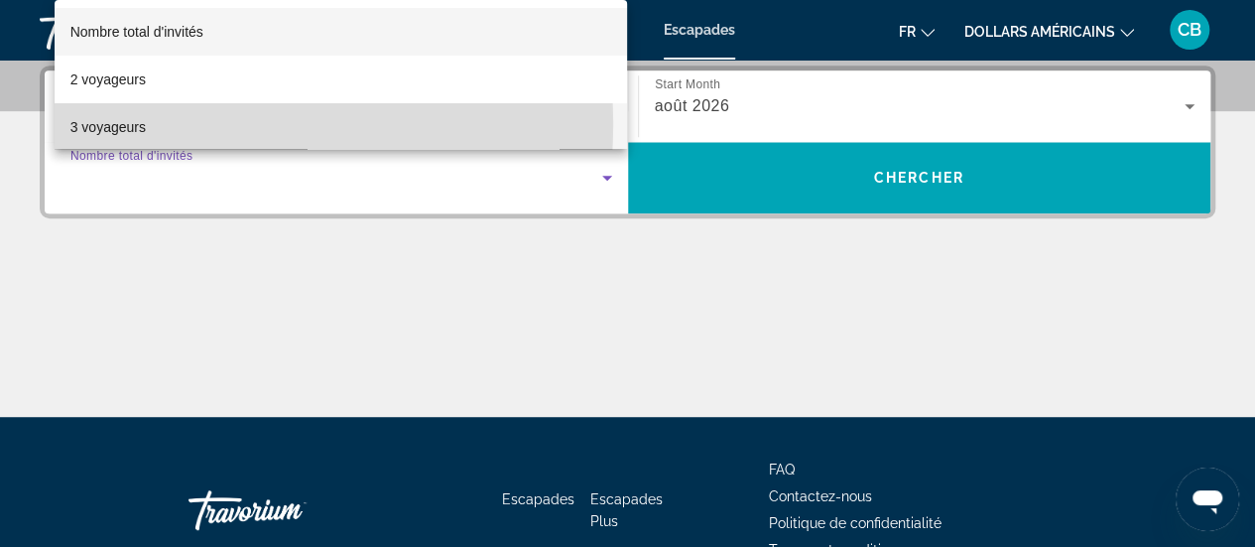
click at [188, 125] on mat-option "3 voyageurs" at bounding box center [341, 127] width 573 height 48
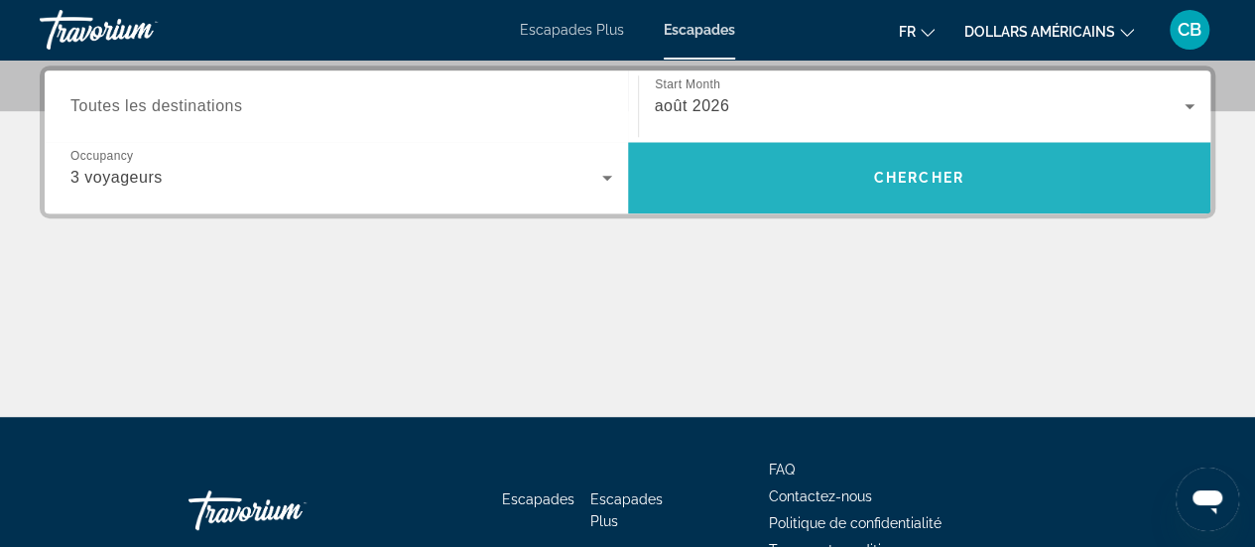
click at [768, 166] on span "Search" at bounding box center [919, 178] width 583 height 48
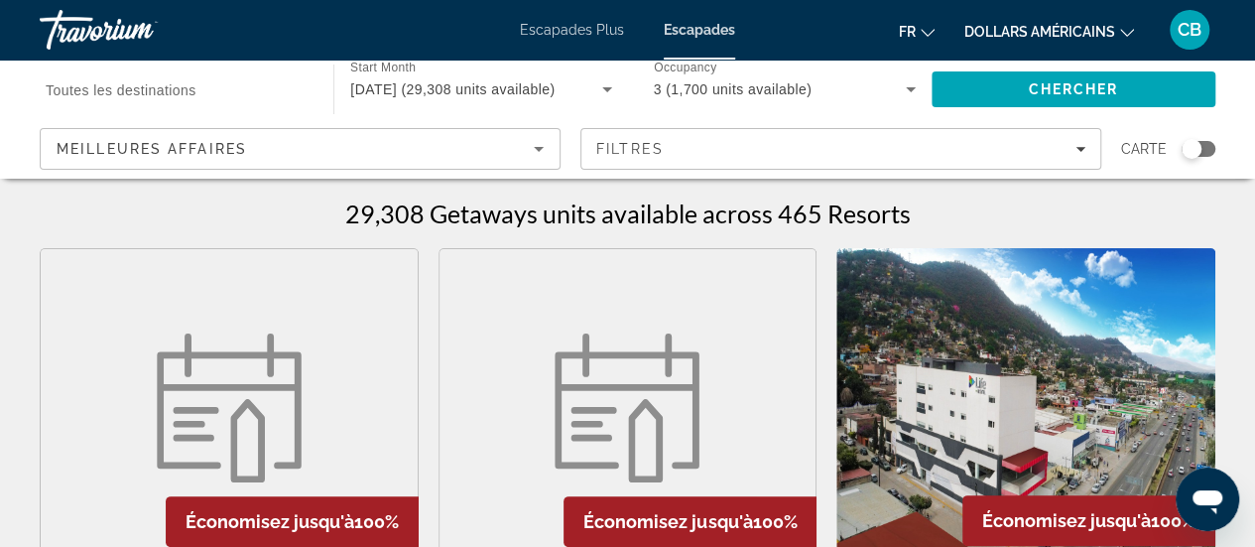
click at [1197, 142] on div "Search widget" at bounding box center [1191, 149] width 20 height 20
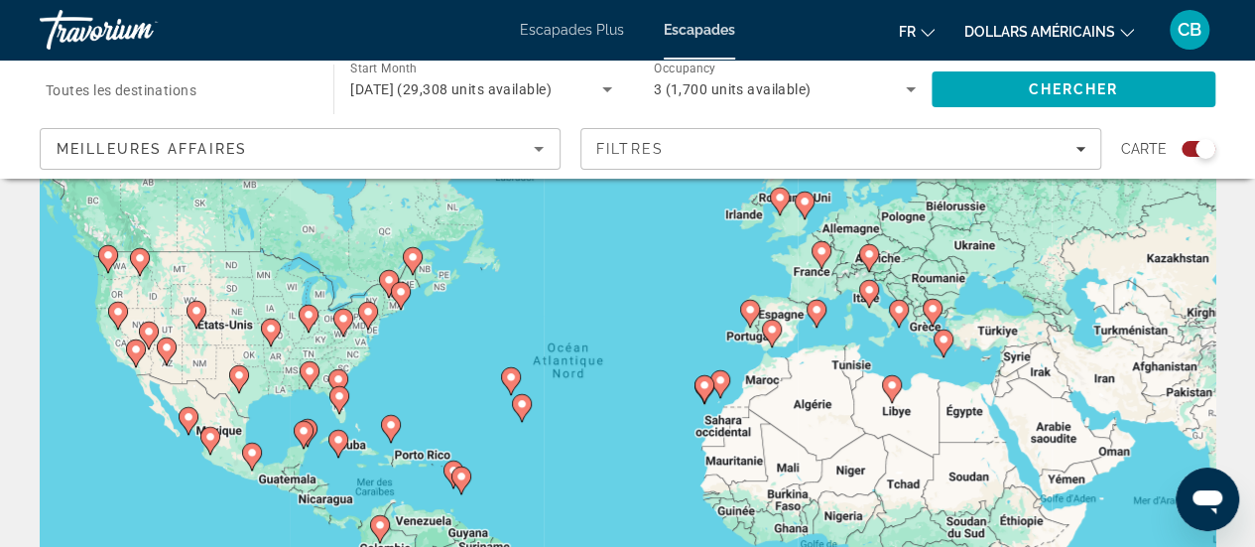
scroll to position [105, 0]
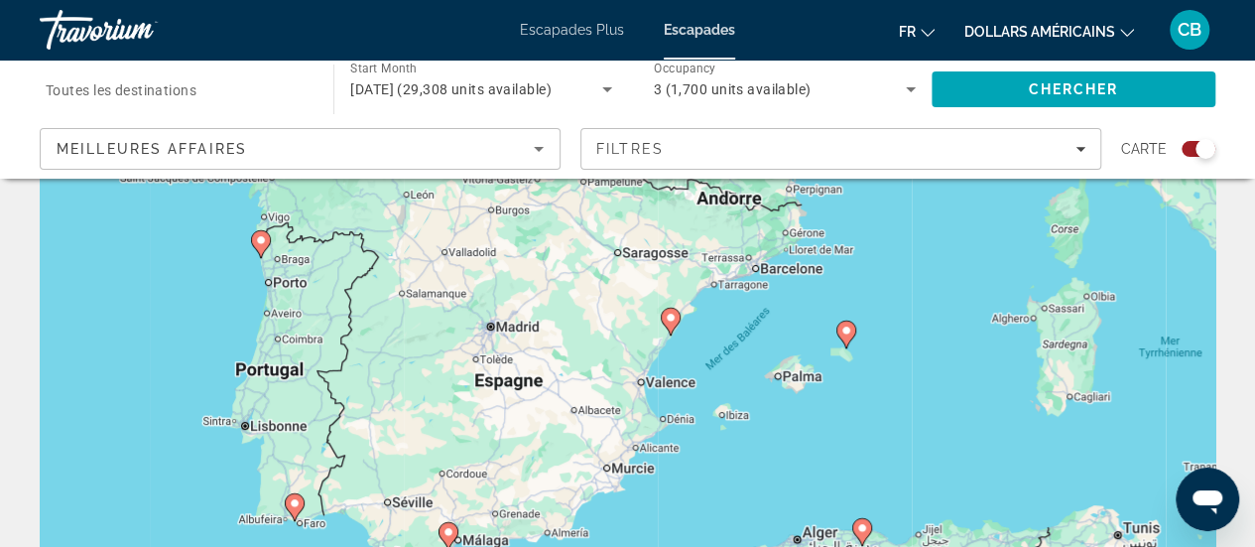
click at [669, 319] on image "Contenu principal" at bounding box center [671, 317] width 12 height 12
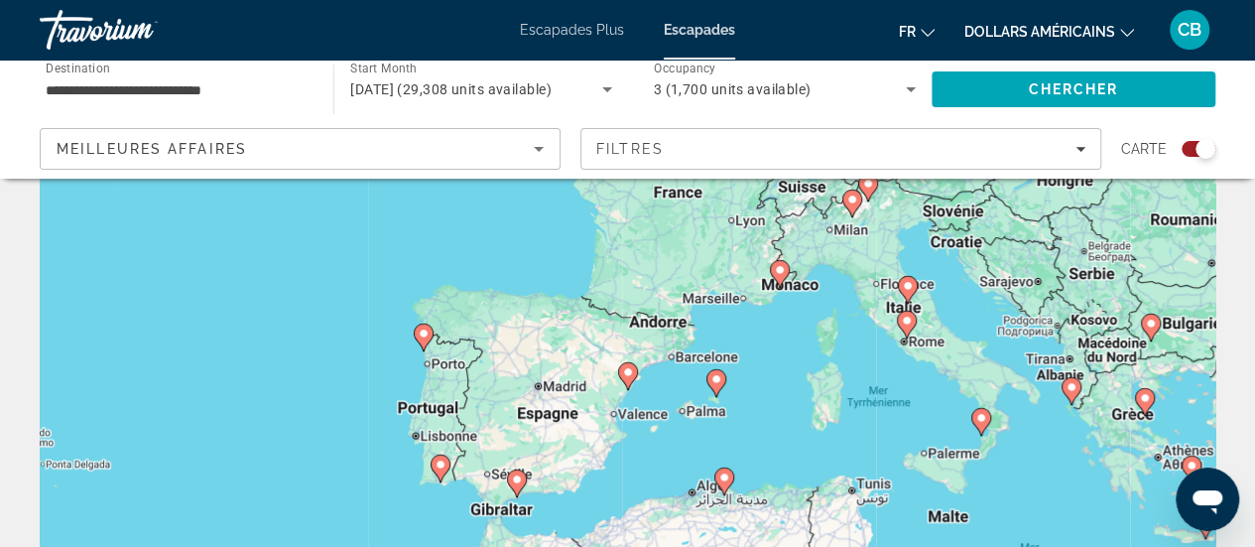
click at [629, 372] on image "Contenu principal" at bounding box center [628, 372] width 12 height 12
type input "**********"
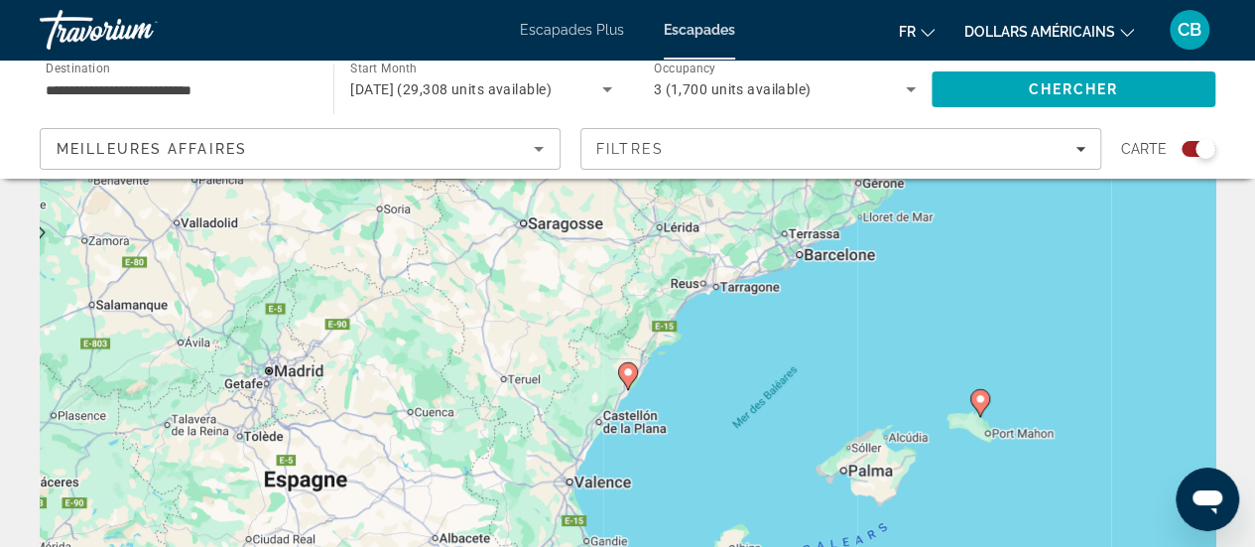
click at [629, 372] on image "Contenu principal" at bounding box center [628, 372] width 12 height 12
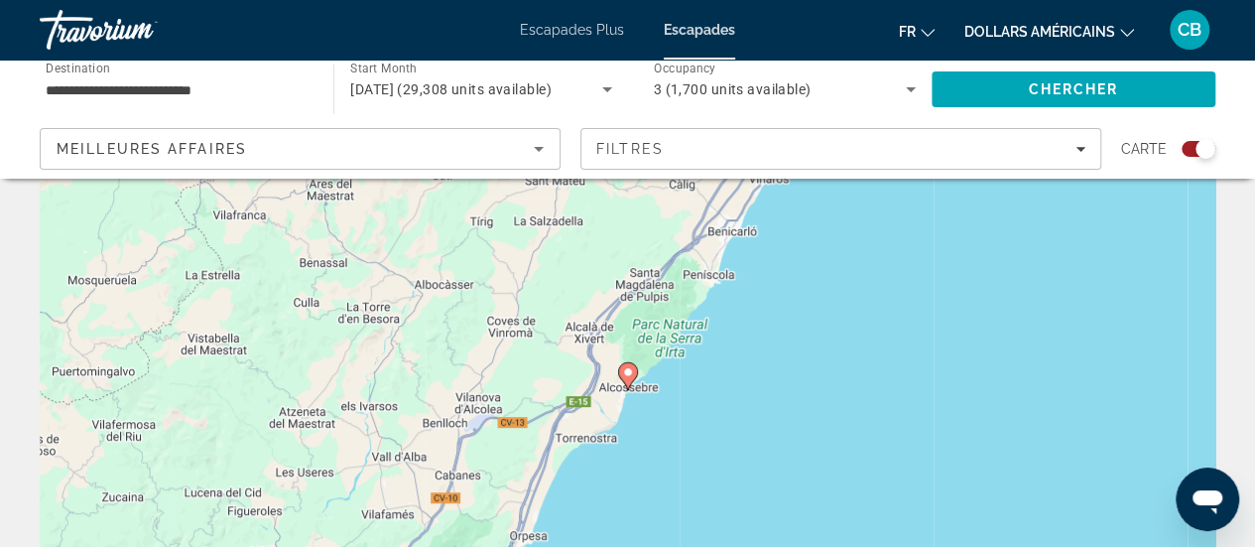
click at [629, 372] on image "Contenu principal" at bounding box center [628, 372] width 12 height 12
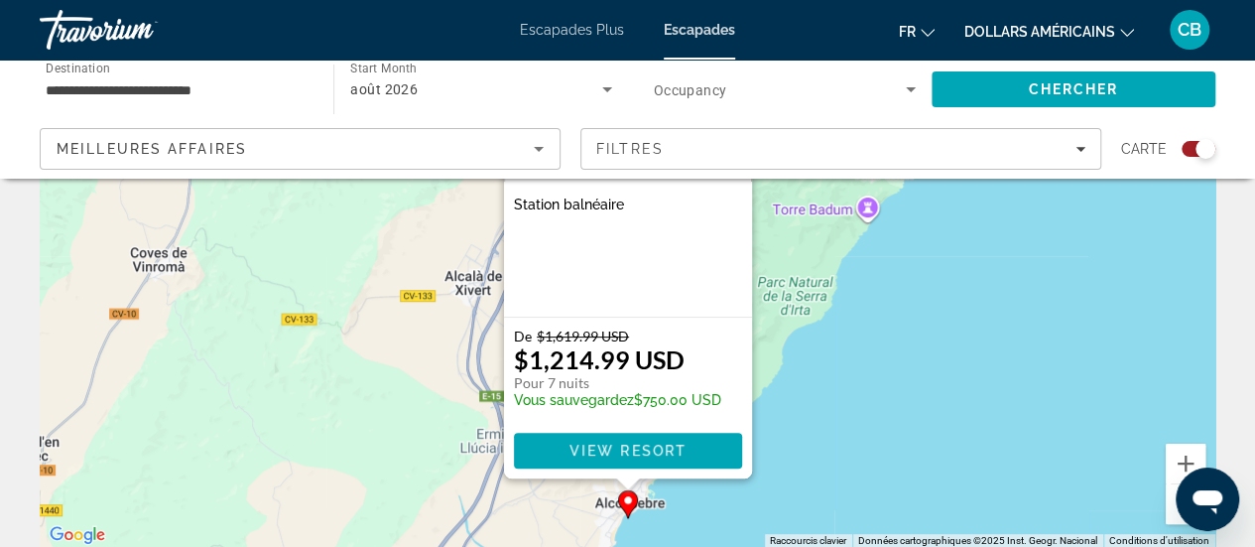
scroll to position [251, 0]
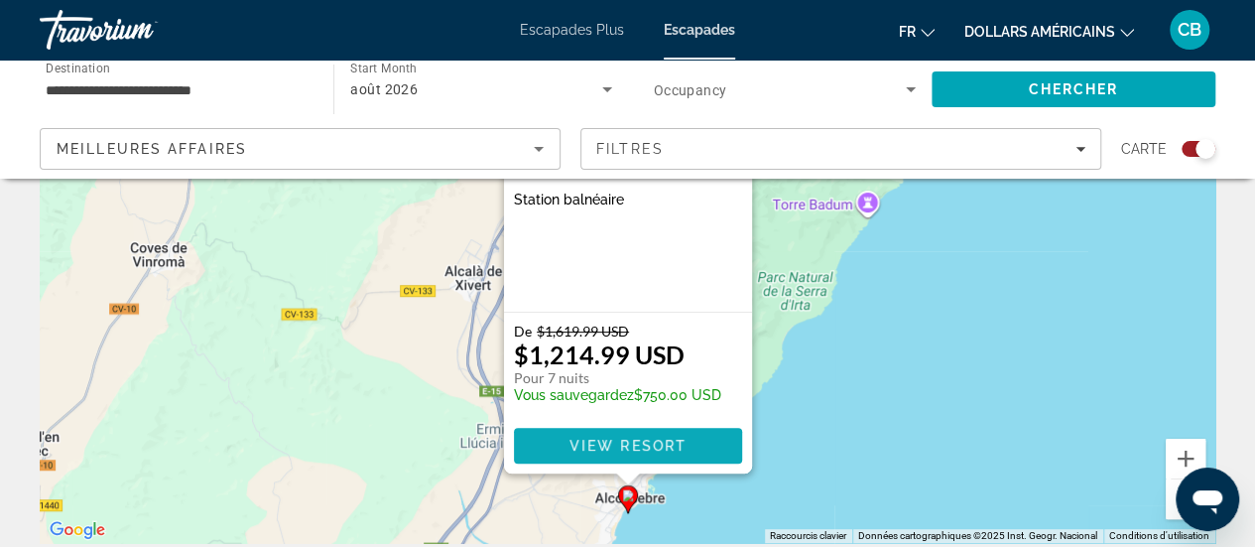
click at [626, 443] on span "View Resort" at bounding box center [626, 445] width 117 height 16
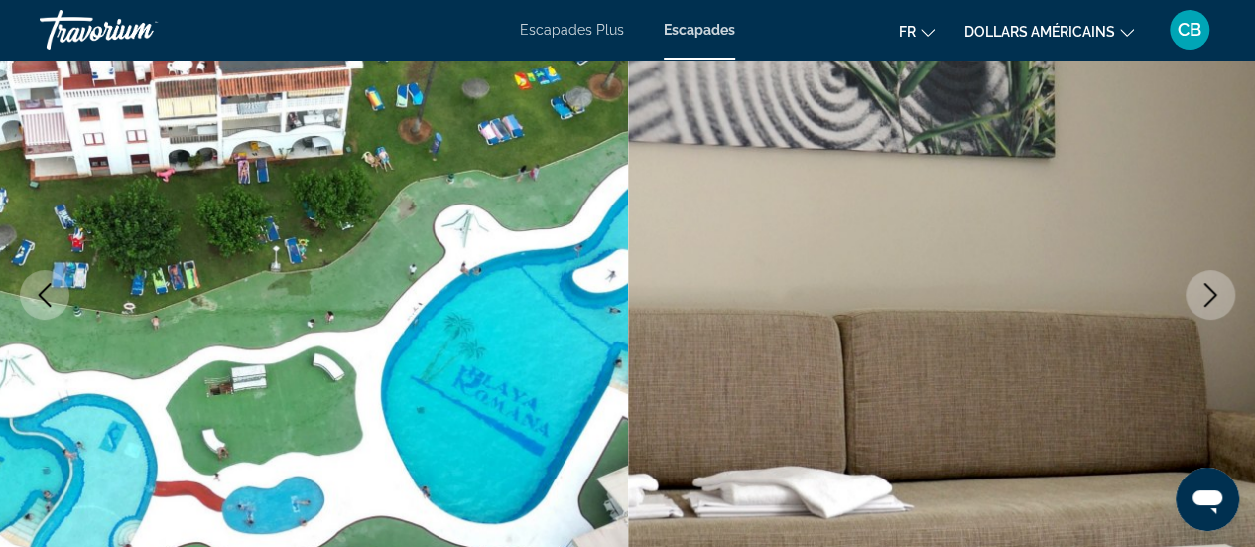
scroll to position [251, 0]
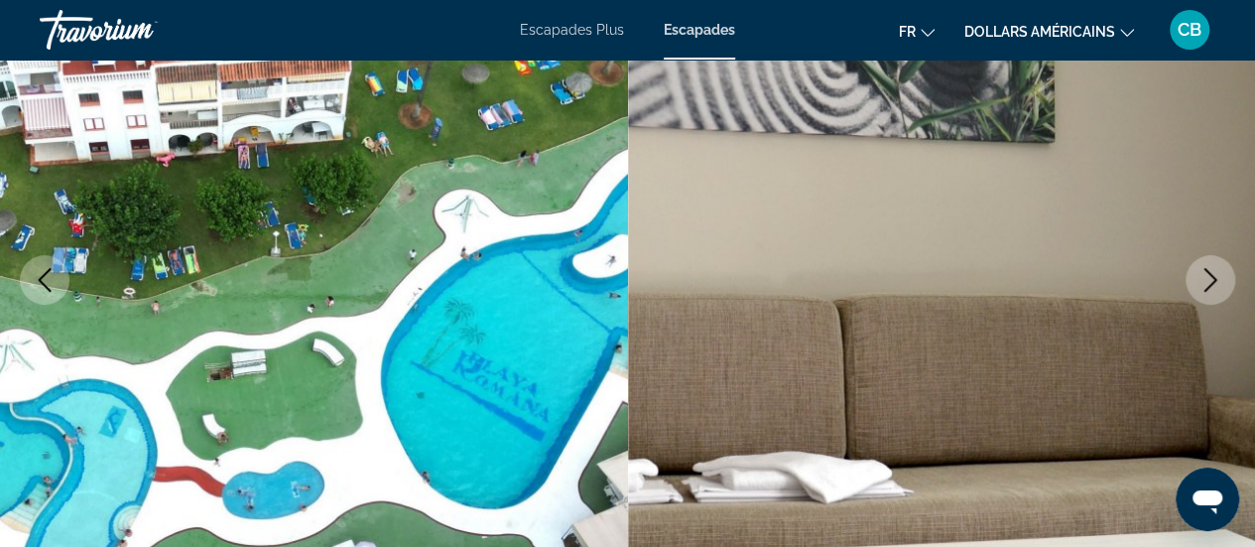
click at [1209, 271] on icon "Next image" at bounding box center [1210, 280] width 24 height 24
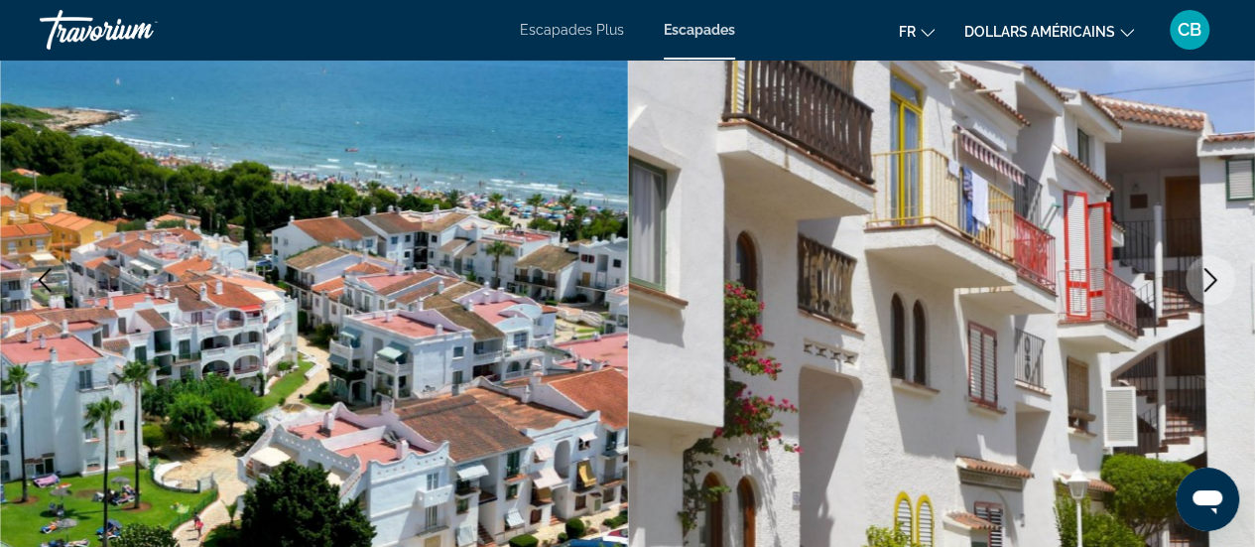
click at [1209, 271] on icon "Next image" at bounding box center [1210, 280] width 24 height 24
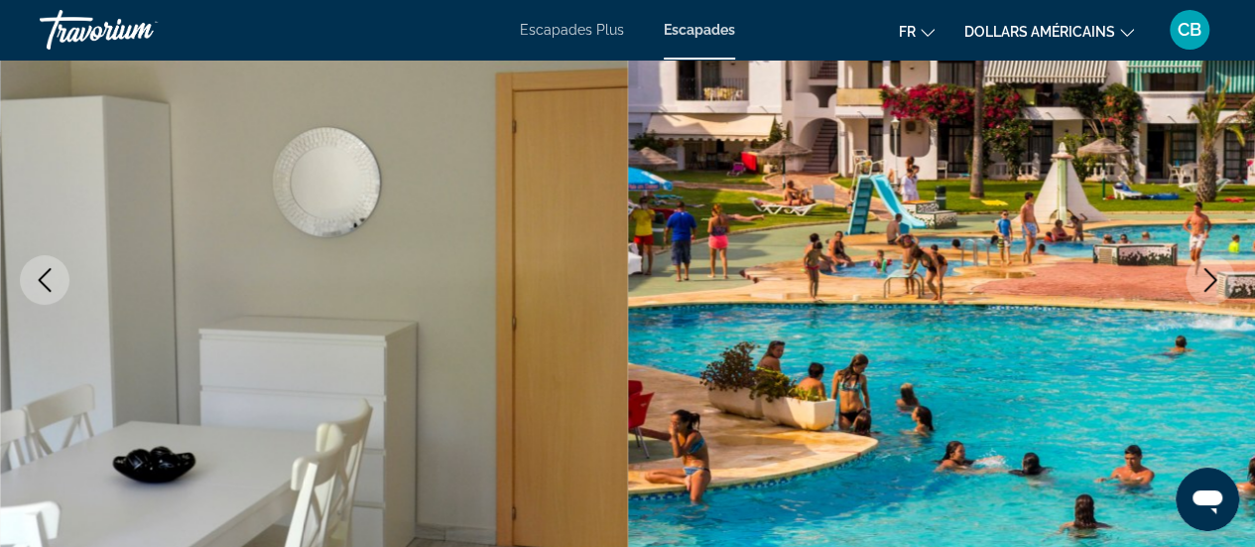
click at [1209, 271] on icon "Next image" at bounding box center [1210, 280] width 24 height 24
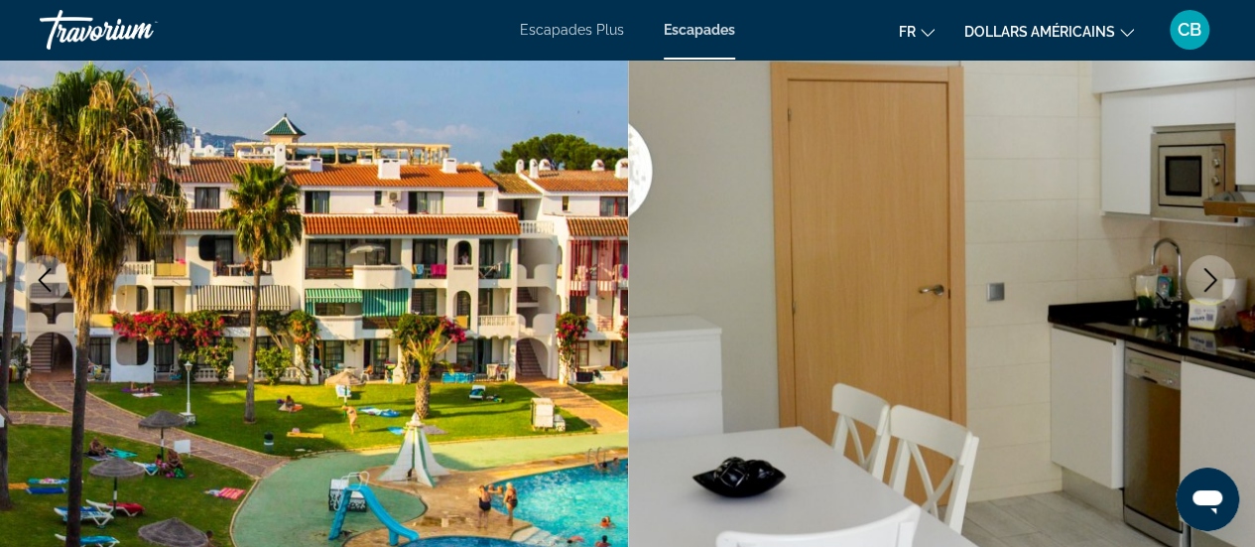
click at [1209, 271] on icon "Next image" at bounding box center [1210, 280] width 24 height 24
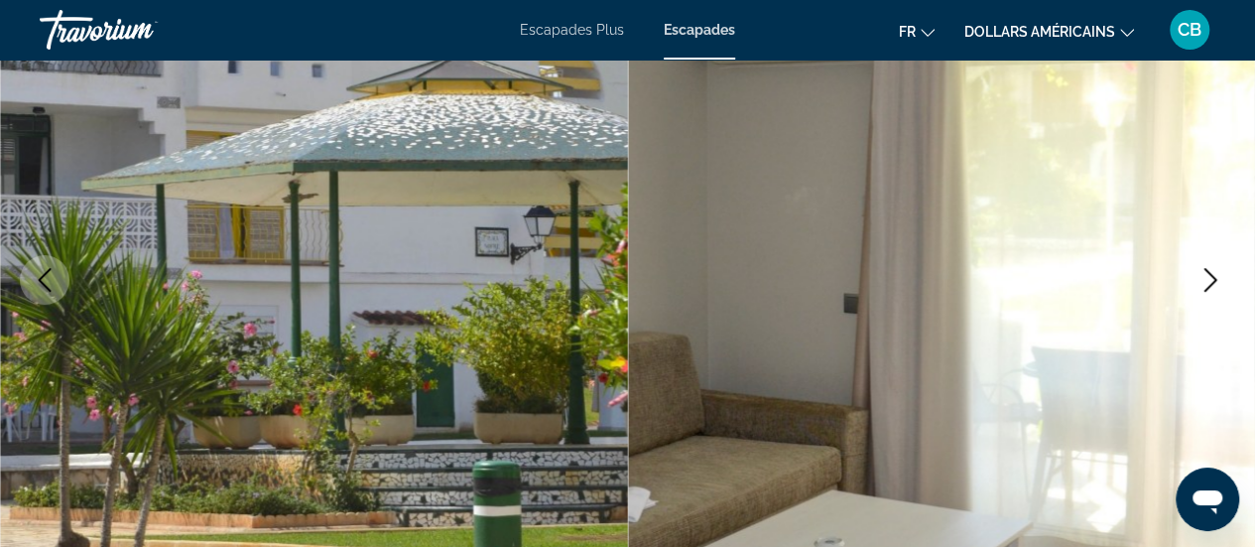
click at [1209, 271] on icon "Next image" at bounding box center [1210, 280] width 24 height 24
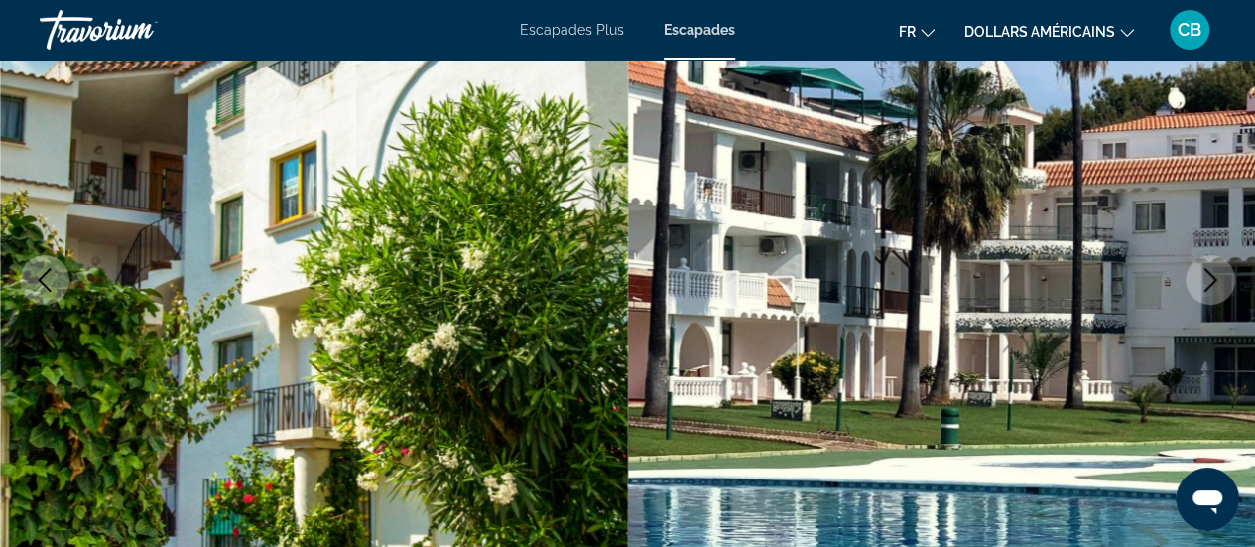
click at [1209, 271] on icon "Next image" at bounding box center [1210, 280] width 24 height 24
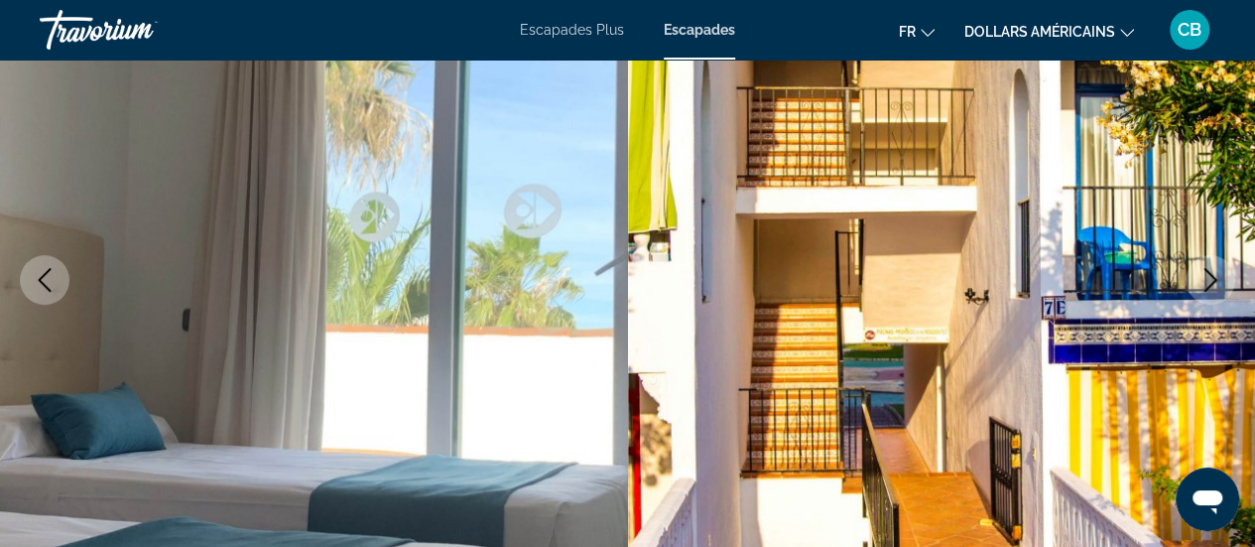
click at [1209, 271] on icon "Next image" at bounding box center [1210, 280] width 24 height 24
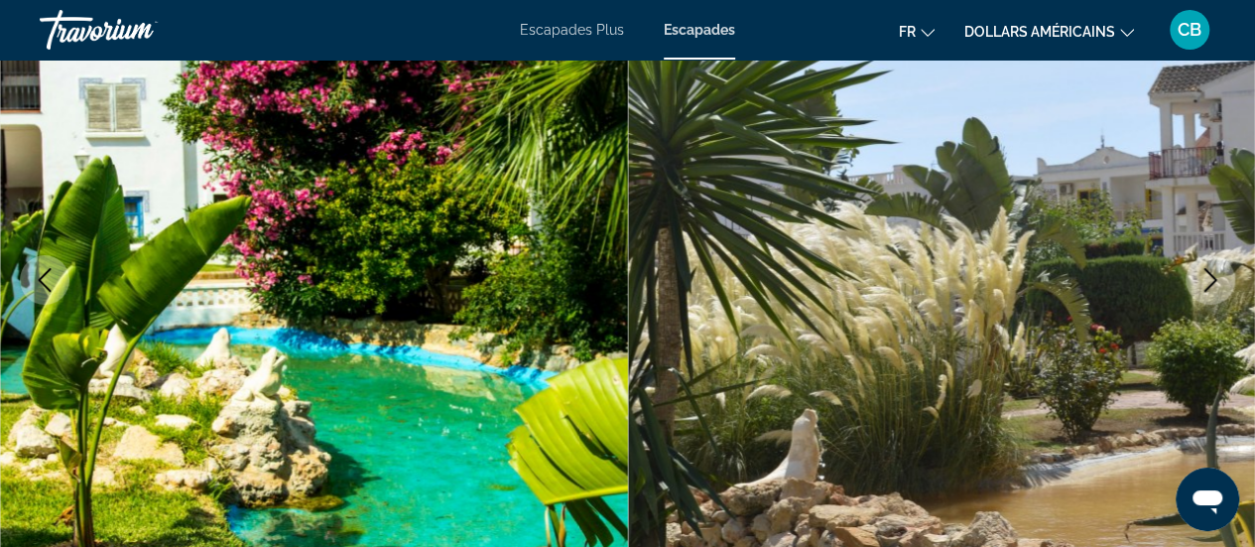
click at [1209, 271] on icon "Next image" at bounding box center [1210, 280] width 24 height 24
